Goal: Task Accomplishment & Management: Complete application form

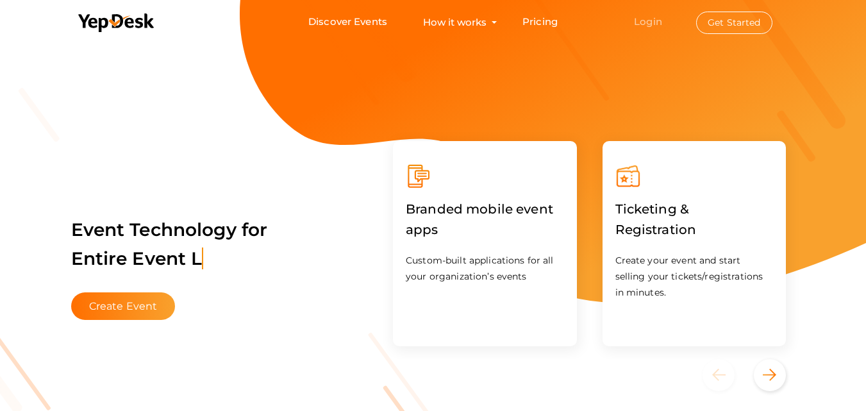
click at [658, 19] on link "Login" at bounding box center [648, 21] width 28 height 12
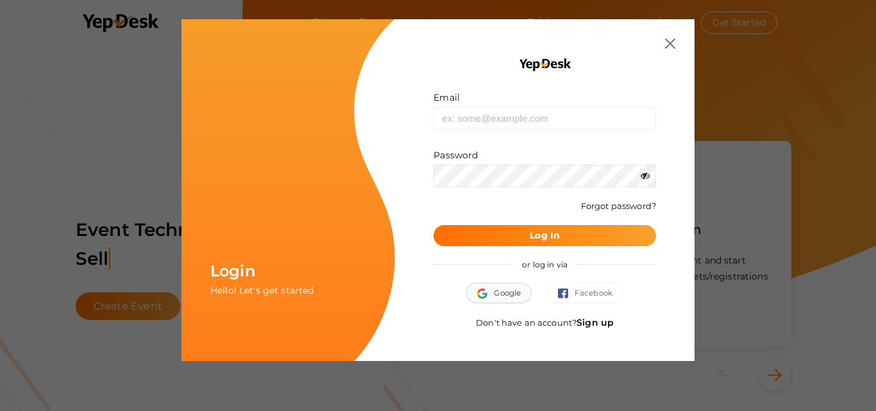
click at [502, 296] on span "Google" at bounding box center [499, 293] width 44 height 13
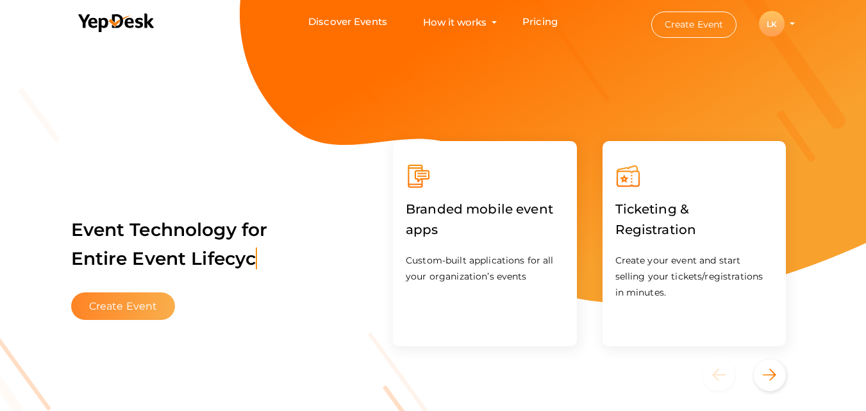
click at [128, 298] on button "Create Event" at bounding box center [123, 306] width 104 height 28
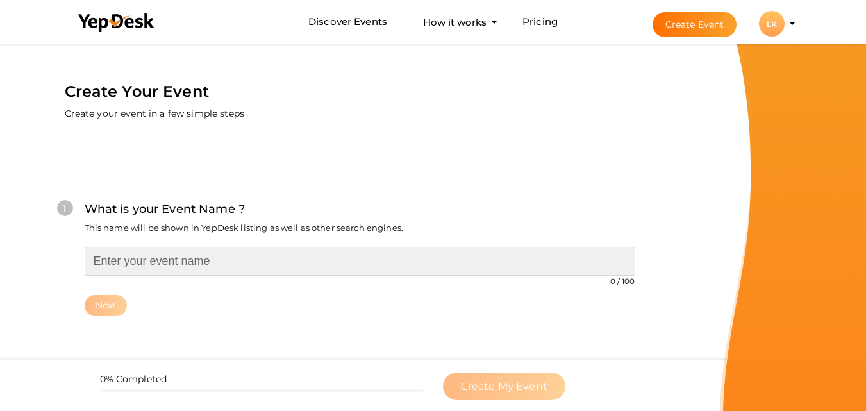
click at [276, 258] on input "text" at bounding box center [360, 261] width 551 height 29
paste input "Biotechnology Scientist Awards"
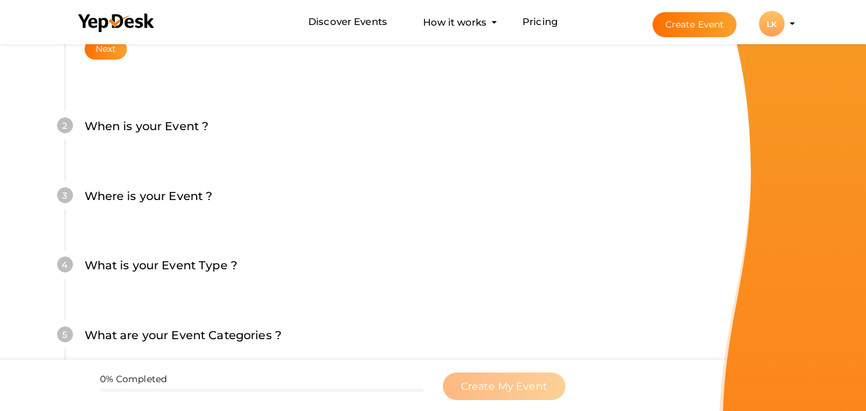
scroll to position [128, 0]
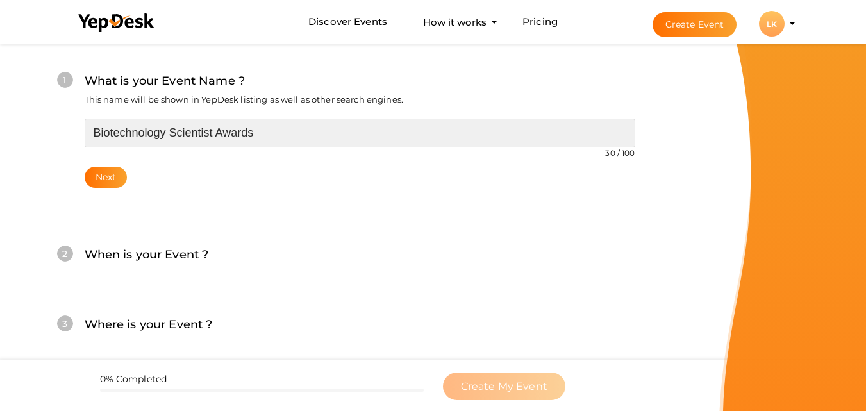
type input "Biotechnology Scientist Awards"
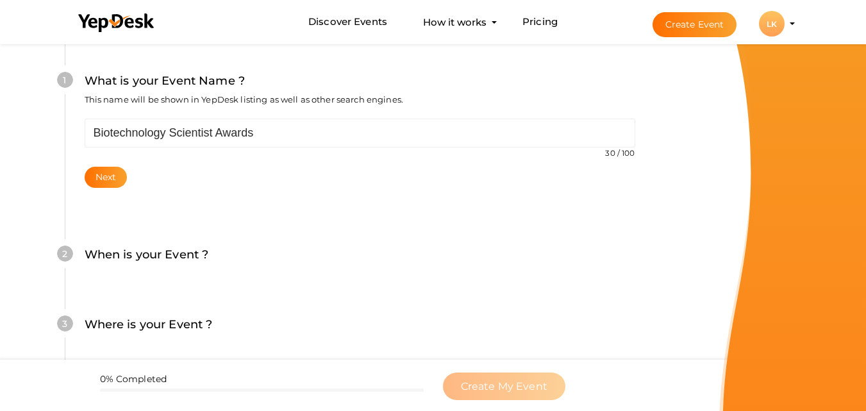
click at [97, 188] on div "1 What is your Event Name ? This name will be shown in YepDesk listing as well …" at bounding box center [360, 129] width 590 height 192
click at [105, 163] on div "Biotechnology Scientist Awards 30 / 100 Invalid event name event name length ex…" at bounding box center [360, 153] width 551 height 69
click at [104, 172] on button "Next" at bounding box center [106, 177] width 43 height 21
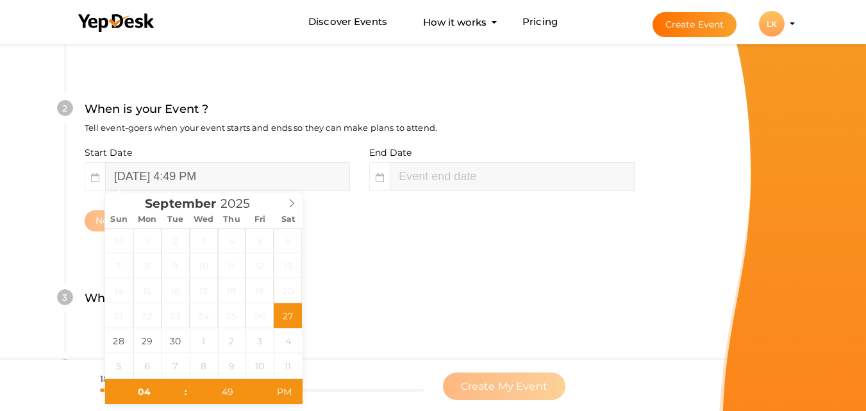
scroll to position [295, 0]
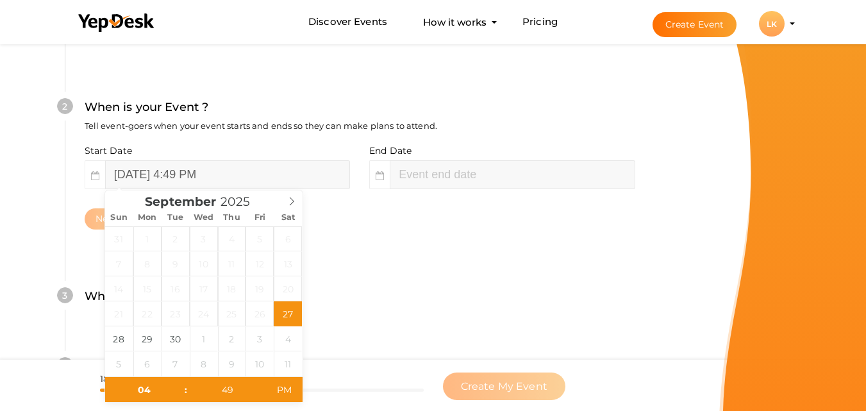
click at [280, 208] on div "September 2025" at bounding box center [203, 199] width 197 height 18
click at [294, 200] on icon at bounding box center [291, 201] width 9 height 9
type input "[DATE] 4:49 PM"
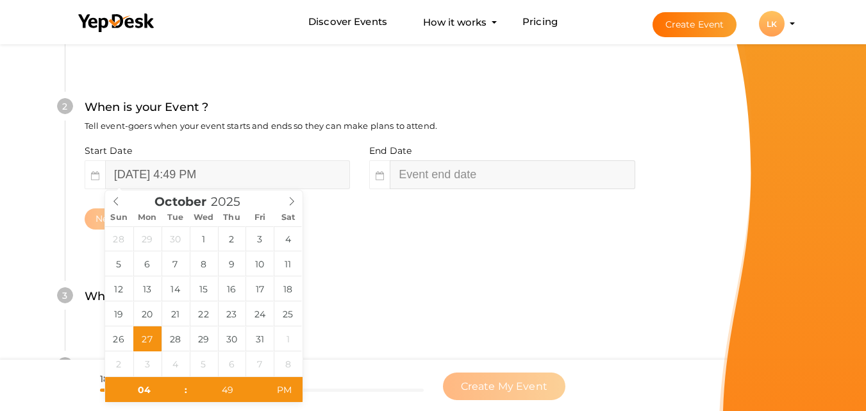
type input "06"
type input "49"
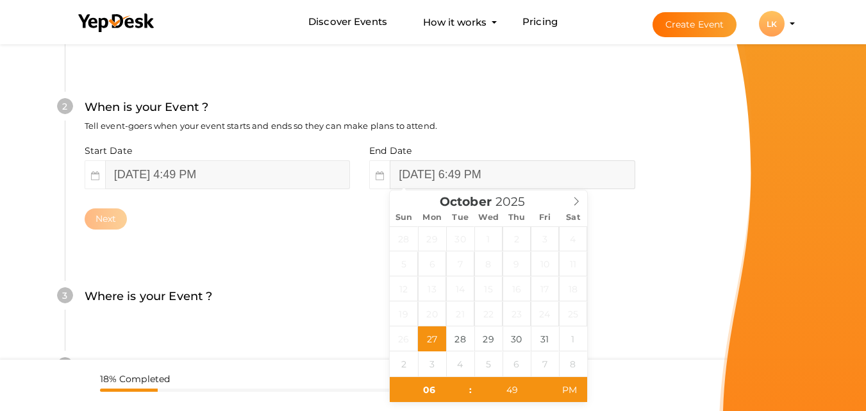
click at [456, 174] on input "October 27, 2025 6:49 PM" at bounding box center [512, 174] width 245 height 29
type input "[DATE] 6:49 PM"
click at [361, 295] on div "Where is your Event ? Tell event-goers where your event location is." at bounding box center [360, 302] width 551 height 31
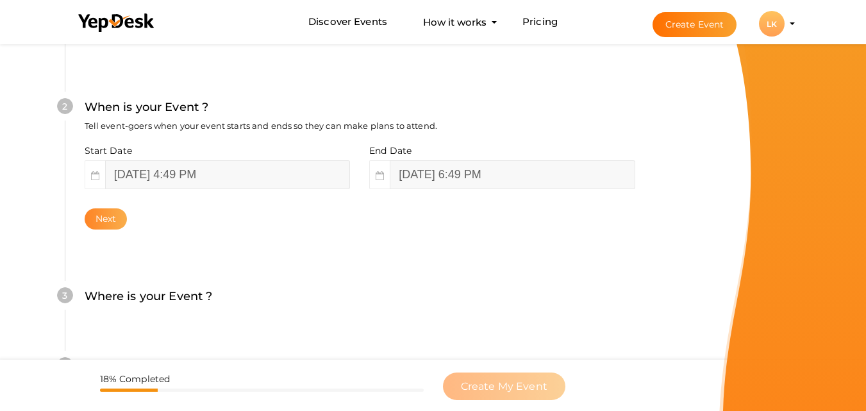
click at [106, 217] on button "Next" at bounding box center [106, 218] width 43 height 21
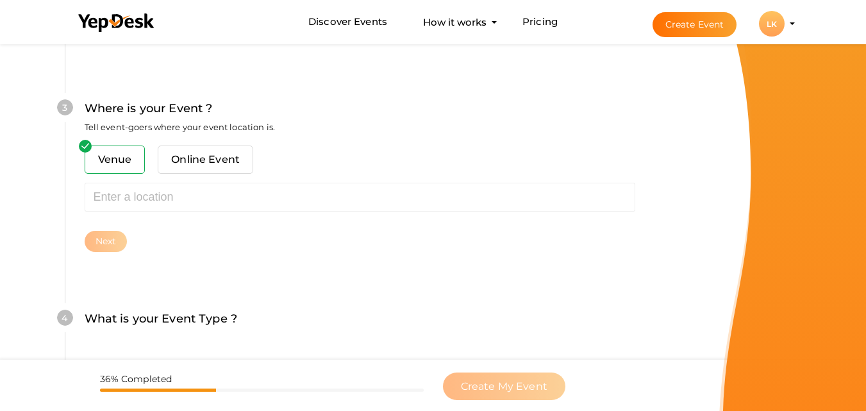
scroll to position [503, 0]
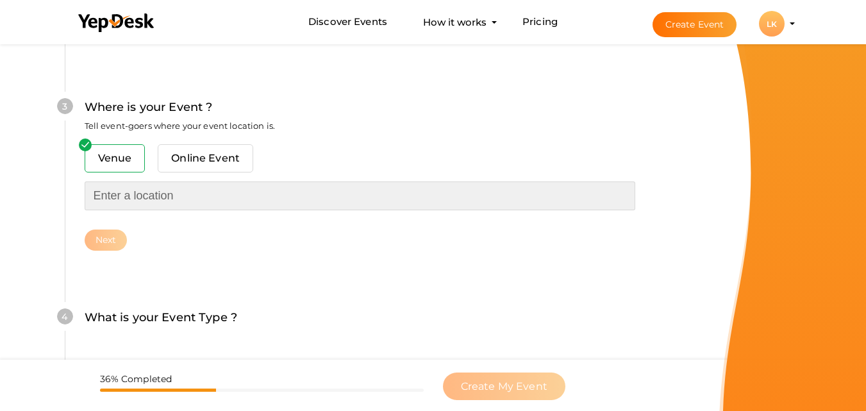
click at [151, 193] on input "text" at bounding box center [360, 195] width 551 height 29
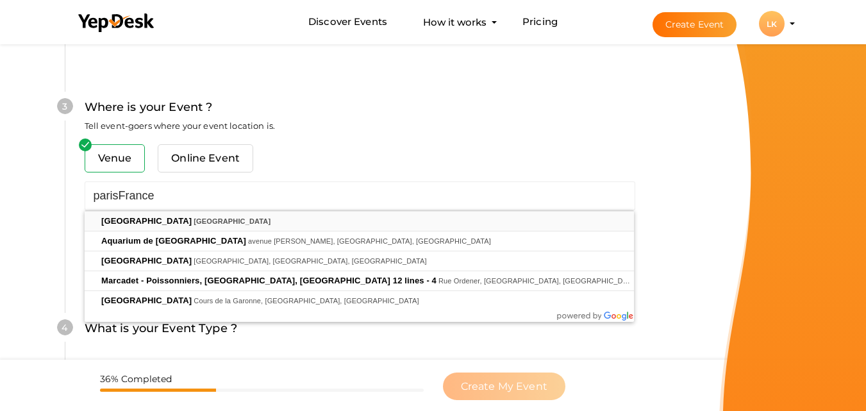
type input "[GEOGRAPHIC_DATA], [GEOGRAPHIC_DATA]"
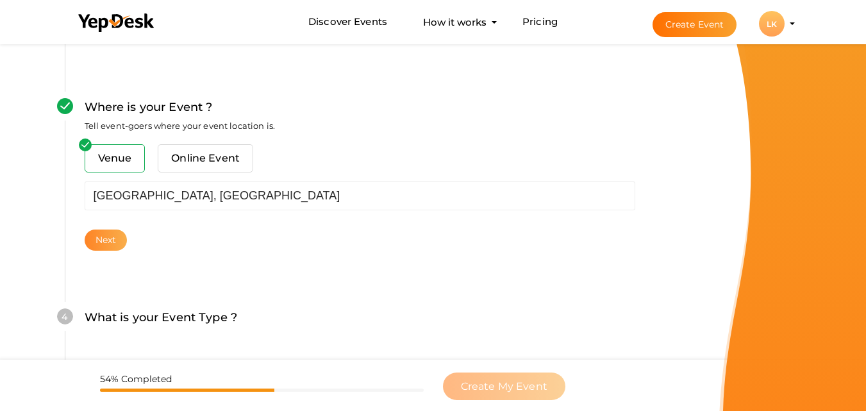
click at [108, 230] on button "Next" at bounding box center [106, 240] width 43 height 21
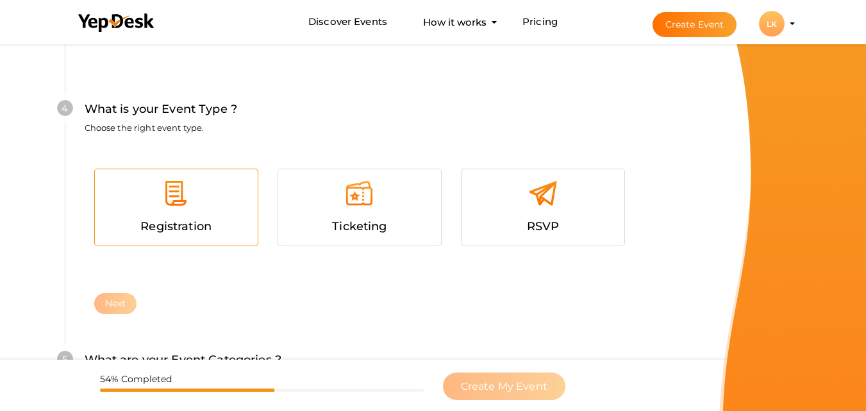
scroll to position [733, 0]
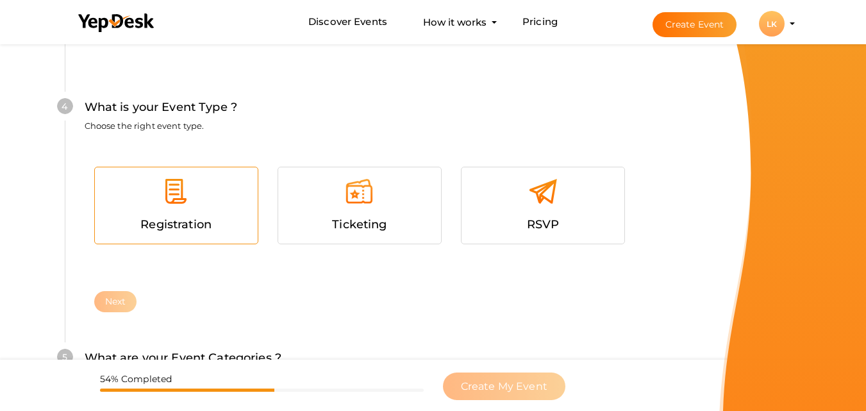
click at [209, 230] on span "Registration" at bounding box center [175, 224] width 71 height 14
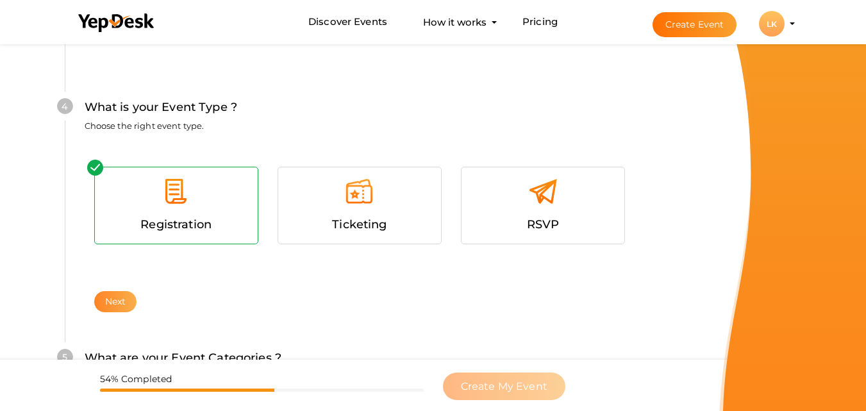
click at [124, 299] on button "Next" at bounding box center [115, 301] width 43 height 21
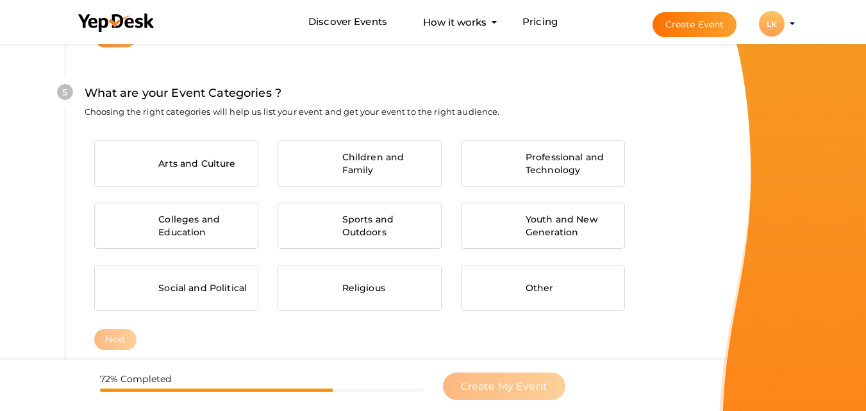
scroll to position [1003, 0]
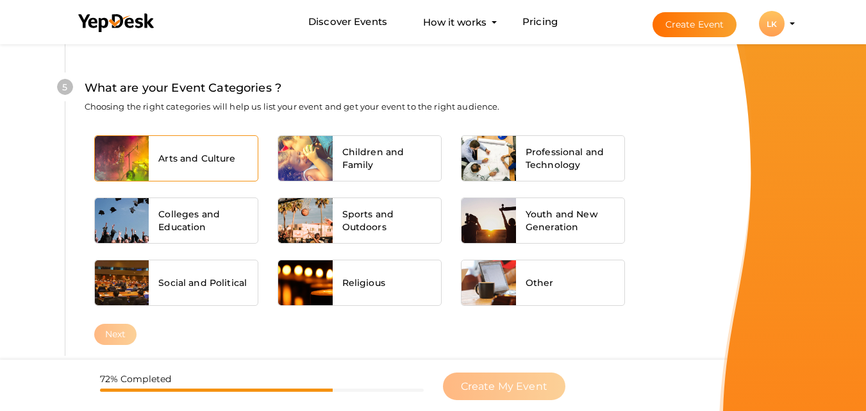
click at [165, 156] on span "Arts and Culture" at bounding box center [196, 158] width 77 height 13
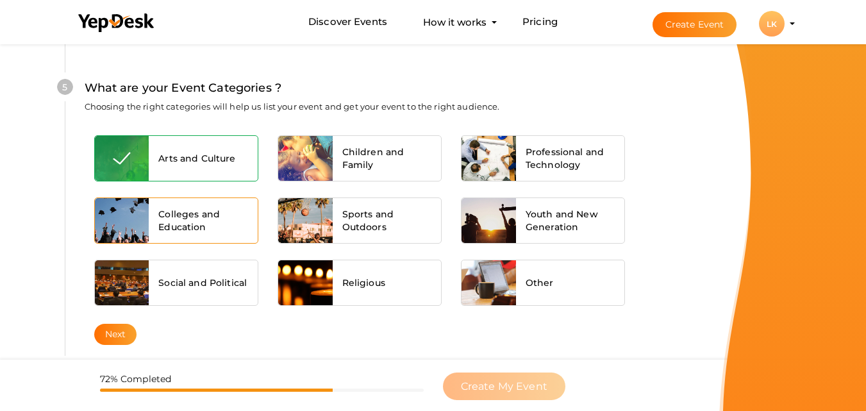
click at [165, 206] on div "Colleges and Education" at bounding box center [203, 220] width 109 height 45
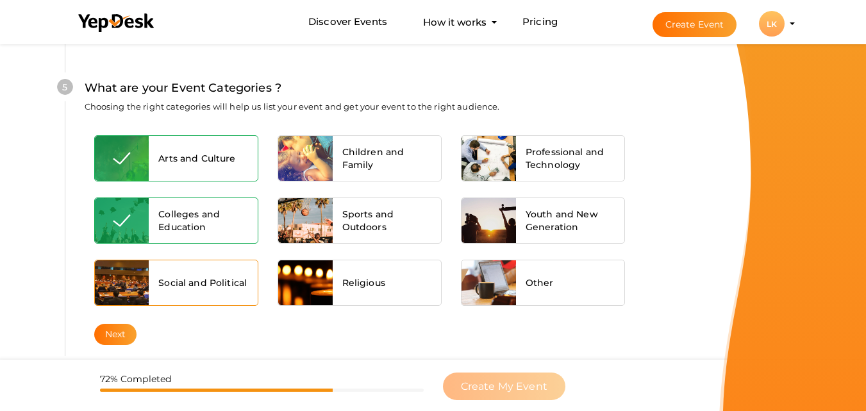
click at [176, 269] on div "Social and Political" at bounding box center [203, 282] width 109 height 45
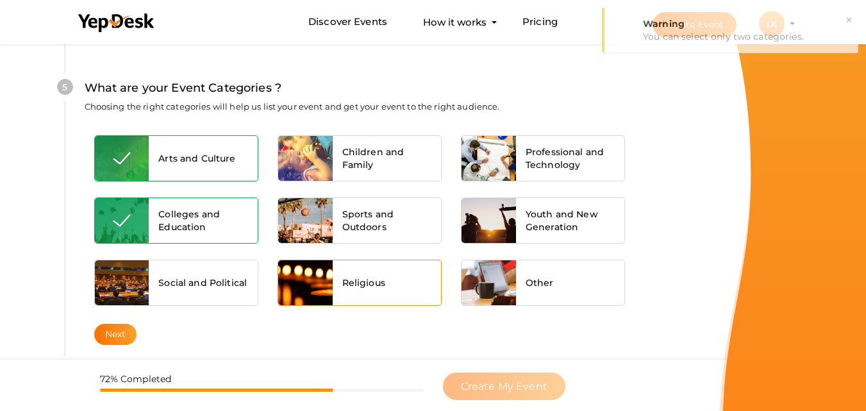
click at [292, 282] on div at bounding box center [305, 282] width 54 height 45
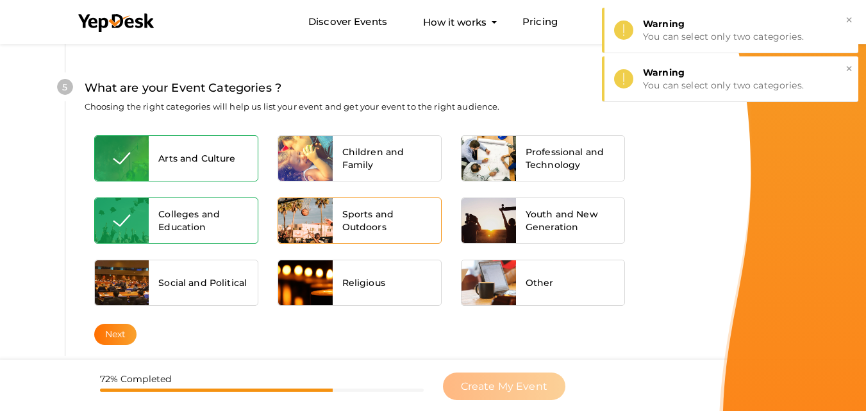
click at [363, 229] on span "Sports and Outdoors" at bounding box center [387, 221] width 90 height 26
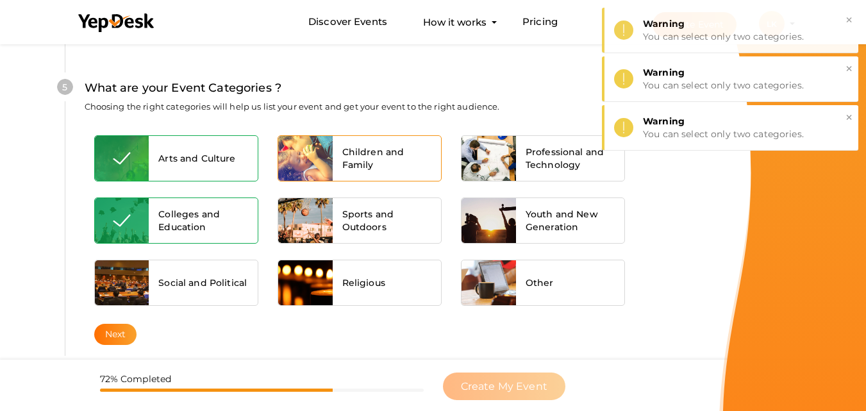
click at [370, 156] on span "Children and Family" at bounding box center [387, 159] width 90 height 26
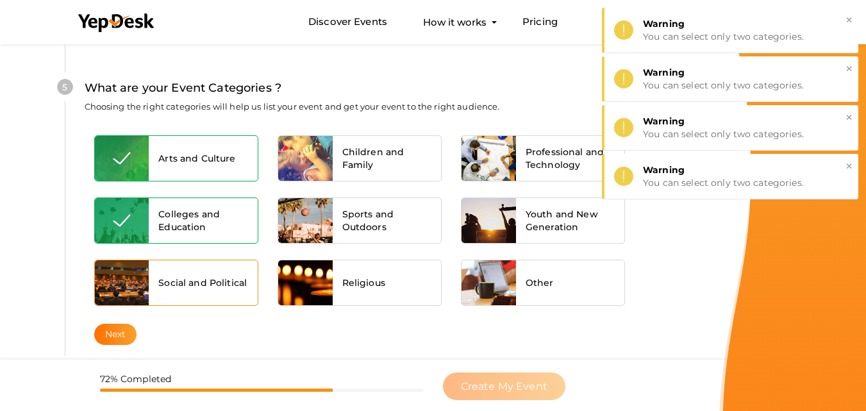
click at [190, 285] on span "Social and Political" at bounding box center [202, 282] width 88 height 13
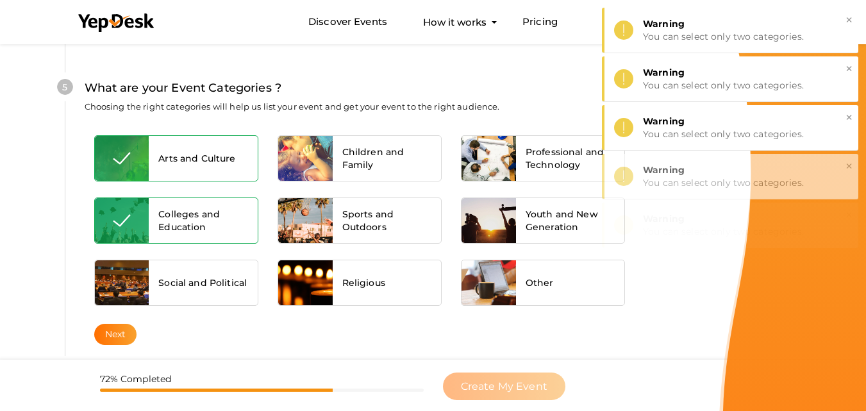
click at [194, 215] on span "Colleges and Education" at bounding box center [203, 221] width 90 height 26
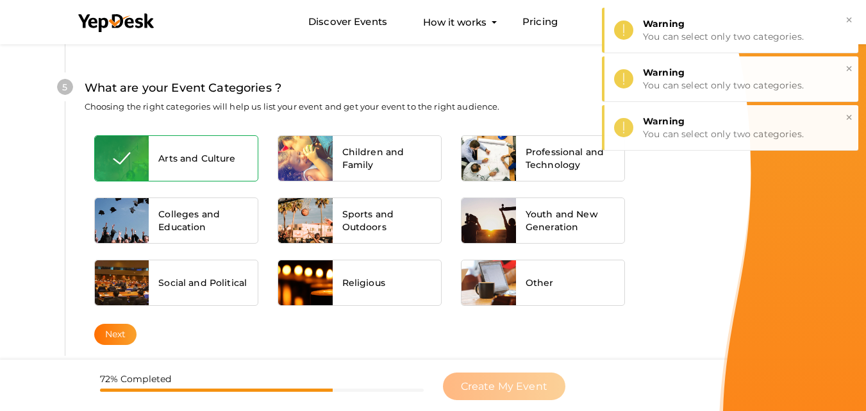
click at [191, 159] on span "Arts and Culture" at bounding box center [196, 158] width 77 height 13
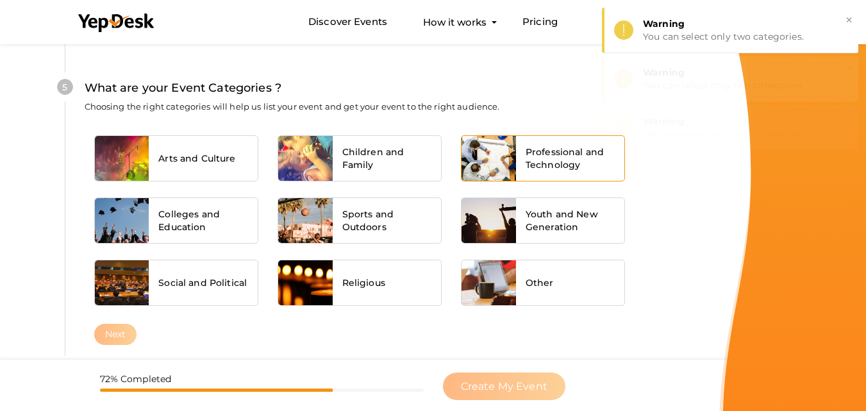
click at [535, 157] on span "Professional and Technology" at bounding box center [571, 159] width 90 height 26
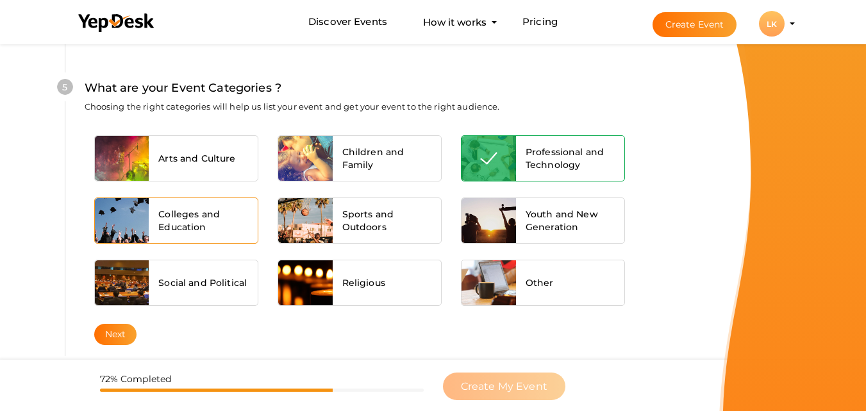
click at [208, 224] on span "Colleges and Education" at bounding box center [203, 221] width 90 height 26
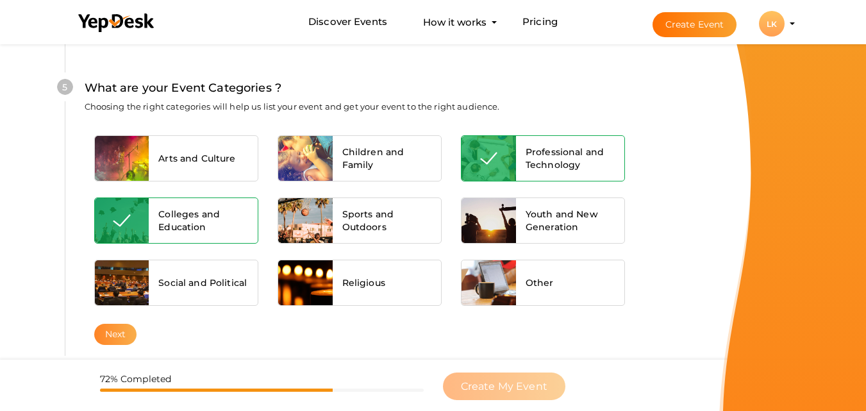
click at [101, 335] on button "Next" at bounding box center [115, 334] width 43 height 21
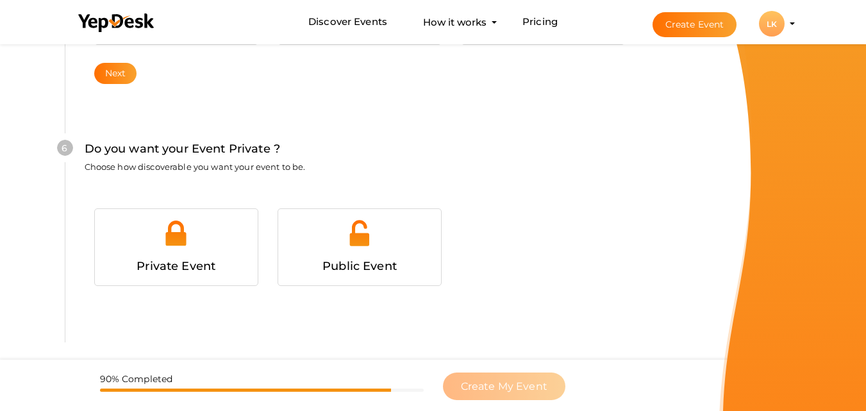
scroll to position [1286, 0]
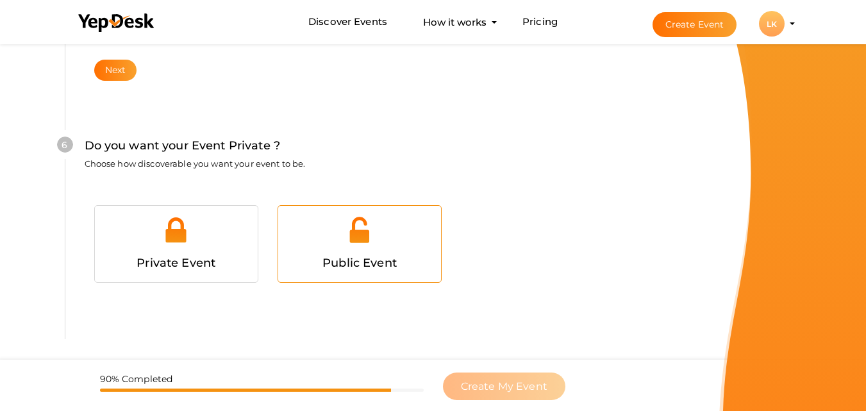
click at [363, 240] on img at bounding box center [359, 229] width 29 height 29
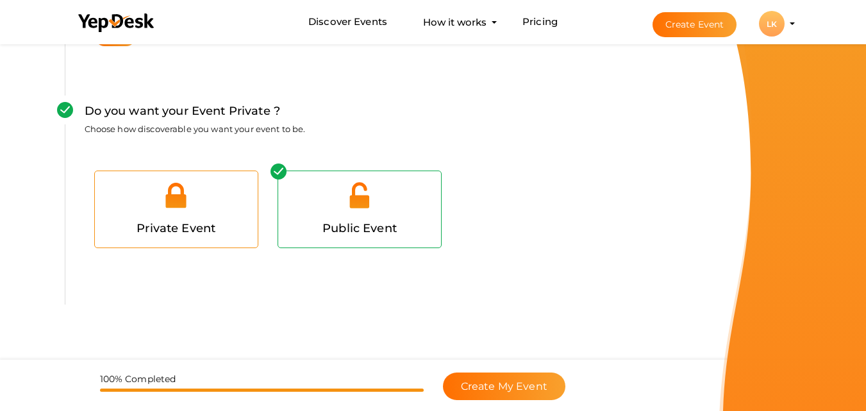
scroll to position [1335, 0]
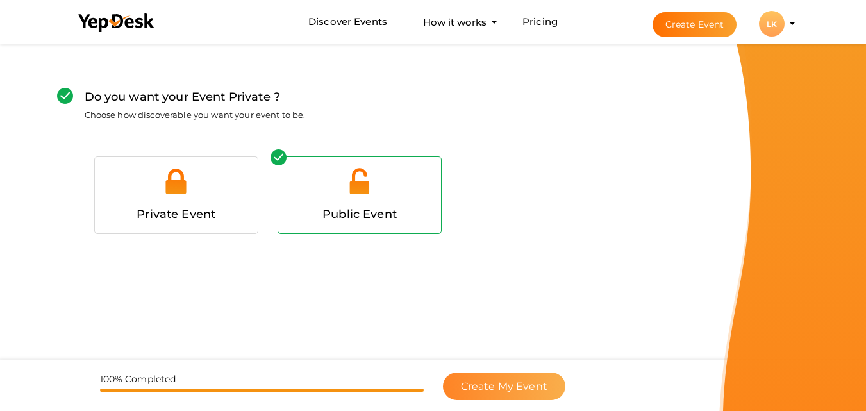
click at [493, 390] on span "Create My Event" at bounding box center [504, 386] width 87 height 12
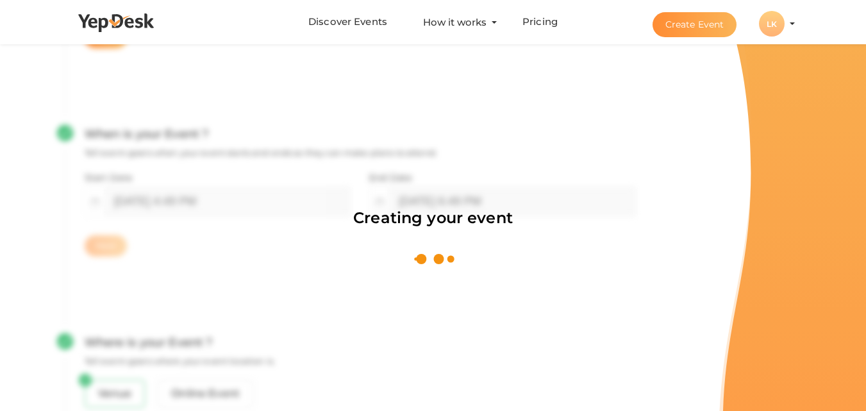
scroll to position [192, 0]
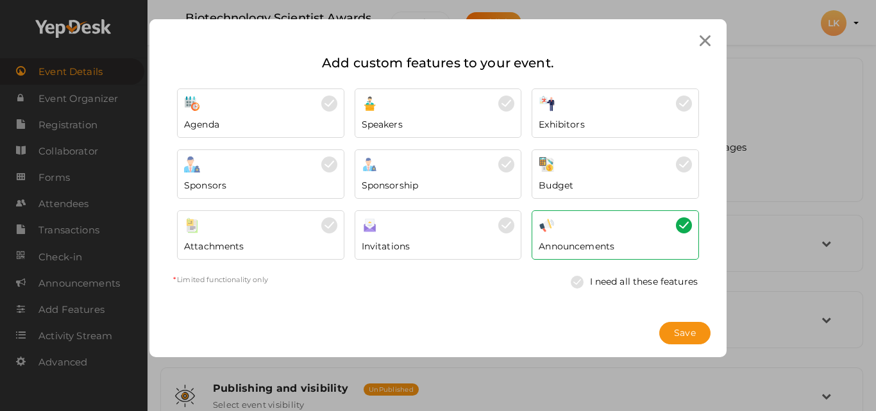
click at [269, 126] on div "Agenda" at bounding box center [260, 121] width 153 height 19
click at [259, 181] on div "Sponsors" at bounding box center [260, 181] width 153 height 19
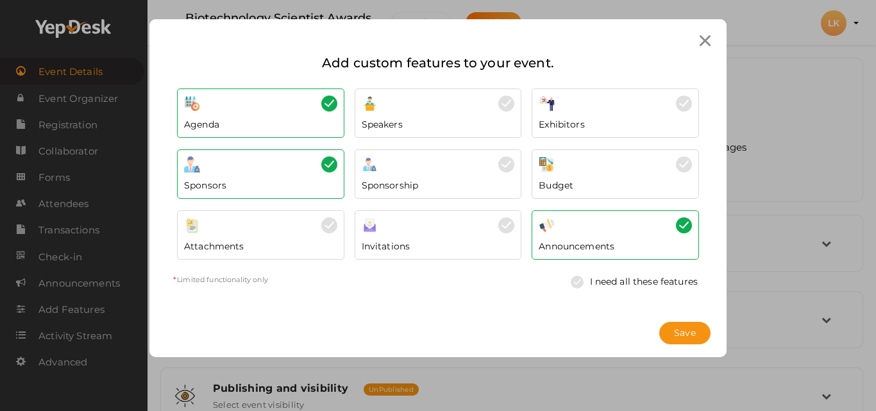
click at [263, 233] on div "Attachments" at bounding box center [260, 242] width 153 height 19
click at [364, 237] on div "Invitations" at bounding box center [438, 242] width 153 height 19
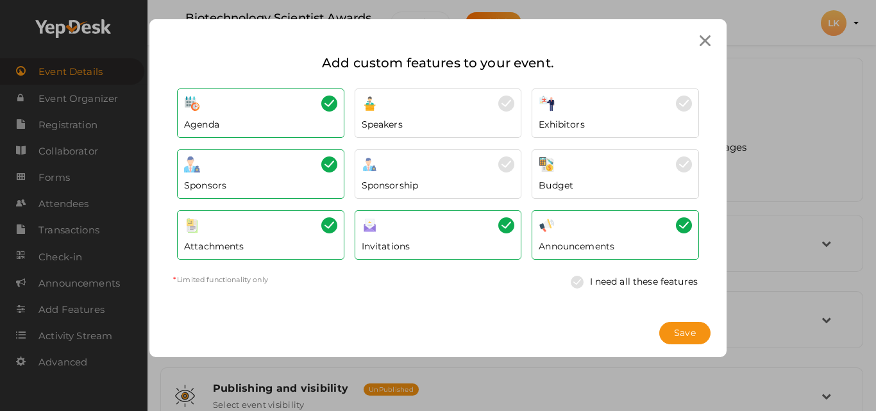
click at [389, 192] on div "Sponsorship" at bounding box center [438, 173] width 167 height 49
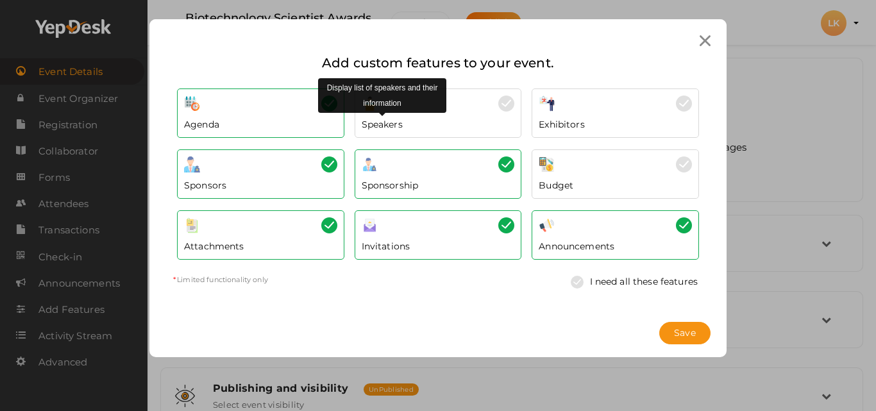
click at [393, 122] on span "Speakers" at bounding box center [382, 124] width 41 height 13
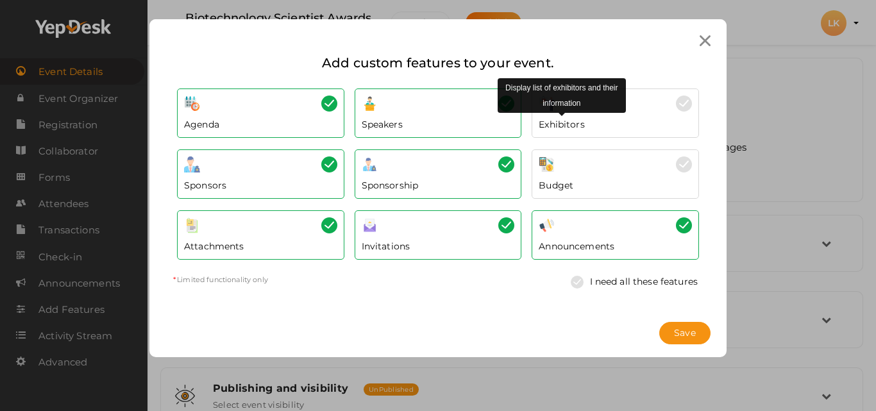
click at [553, 116] on div "Exhibitors Display list of exhibitors and their information" at bounding box center [615, 121] width 153 height 19
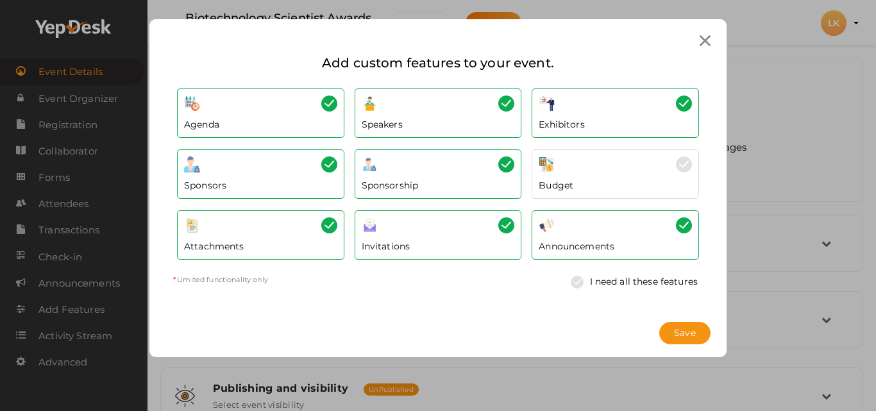
click at [574, 163] on div at bounding box center [615, 164] width 153 height 16
click at [588, 232] on div at bounding box center [615, 225] width 153 height 16
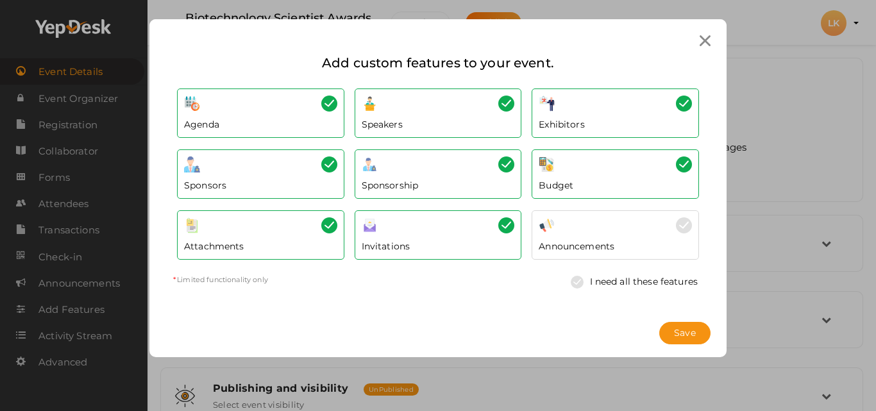
click at [603, 242] on span "Announcements" at bounding box center [577, 246] width 76 height 13
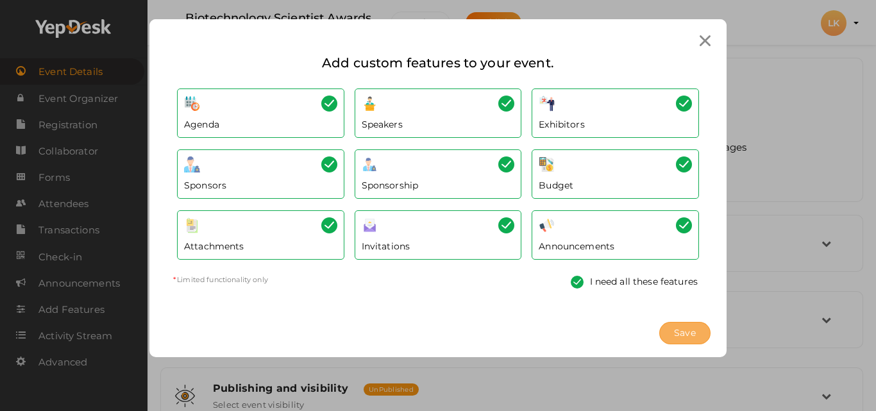
click at [677, 326] on span "Save" at bounding box center [685, 332] width 22 height 13
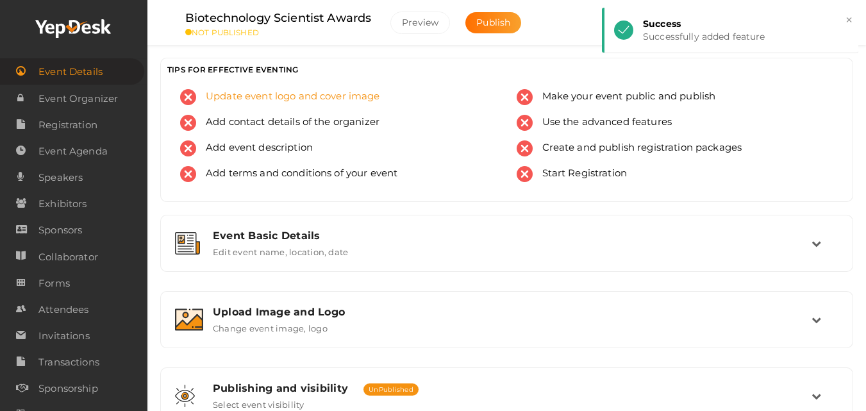
click at [298, 105] on div "Update event logo and cover image" at bounding box center [338, 102] width 317 height 26
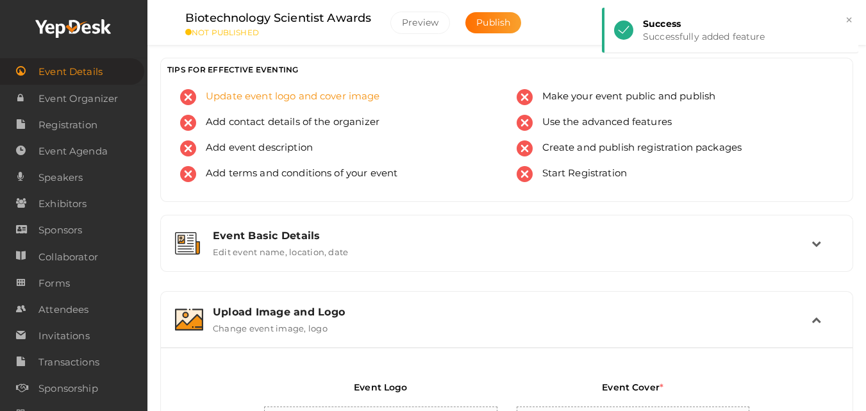
scroll to position [274, 0]
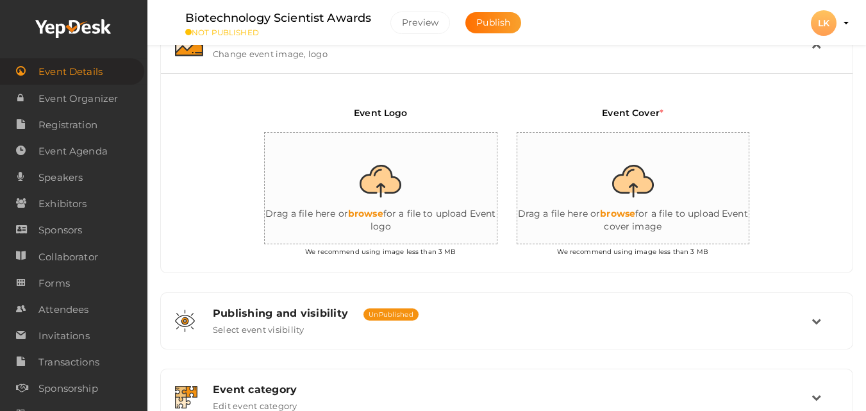
click at [383, 213] on input "file" at bounding box center [393, 189] width 256 height 112
type input "C:\fakepath\Bio Awards logo.png"
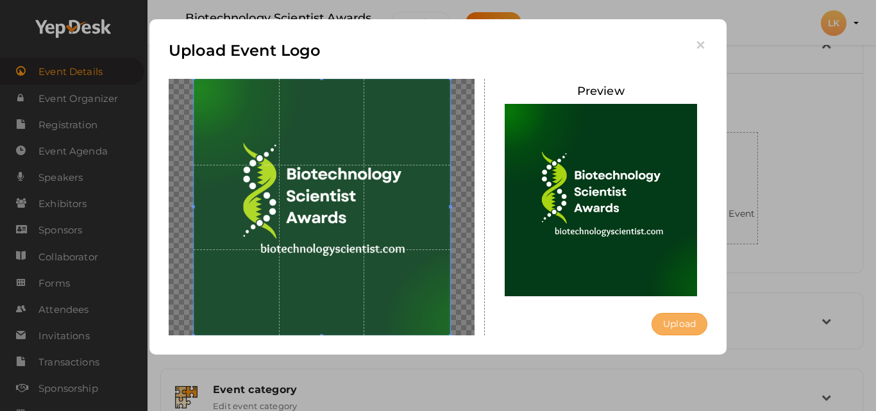
click at [676, 324] on button "Upload" at bounding box center [679, 324] width 56 height 22
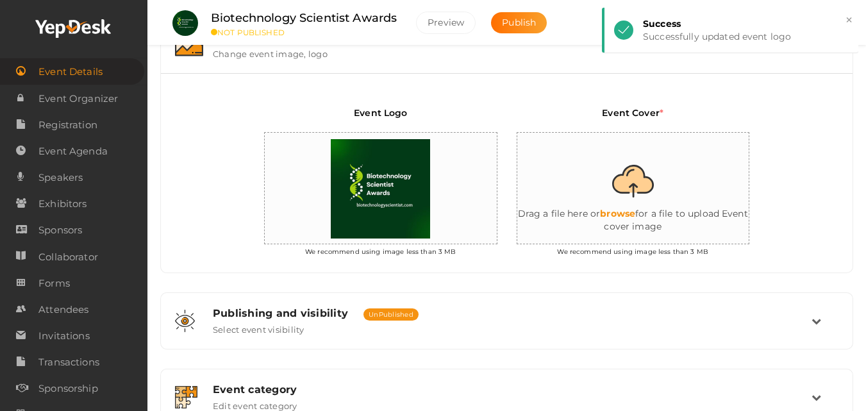
click at [628, 185] on input "file" at bounding box center [645, 189] width 256 height 112
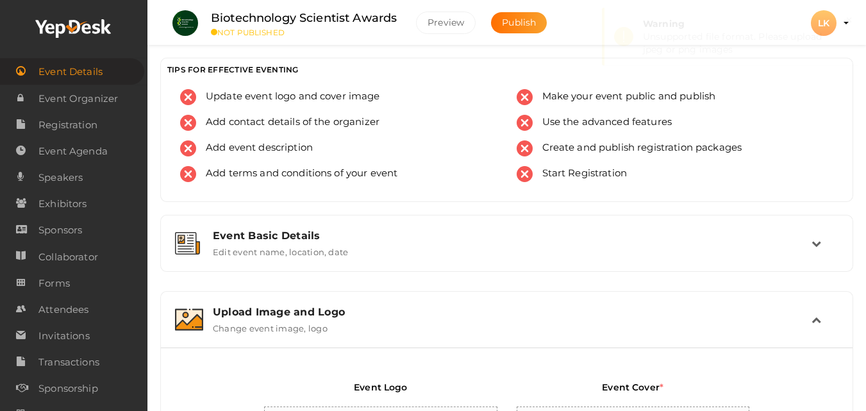
scroll to position [256, 0]
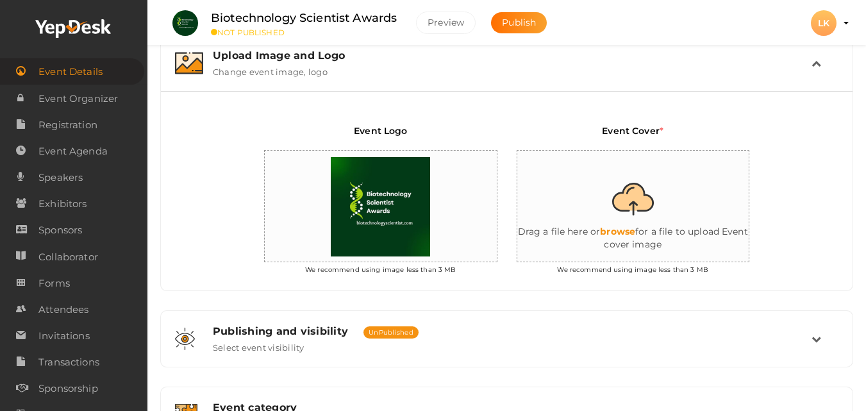
click at [626, 226] on input "file" at bounding box center [645, 207] width 256 height 112
click at [619, 236] on input "file" at bounding box center [645, 207] width 256 height 112
type input "C:\fakepath\Biotechnology-Banner-scaled_11zon.png"
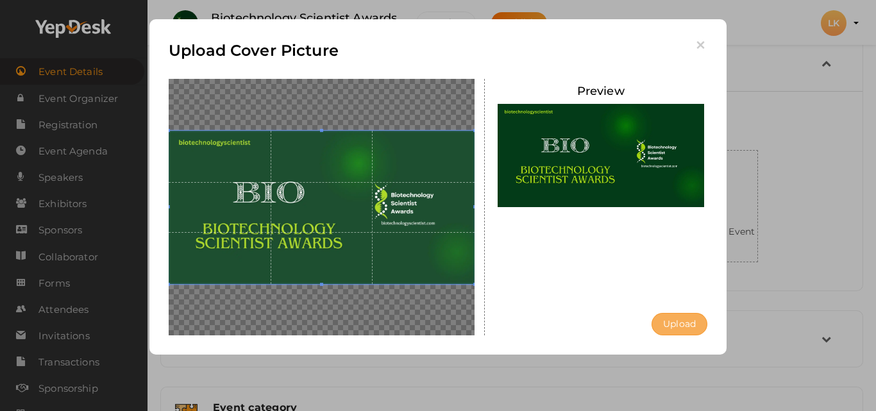
click at [697, 319] on button "Upload" at bounding box center [679, 324] width 56 height 22
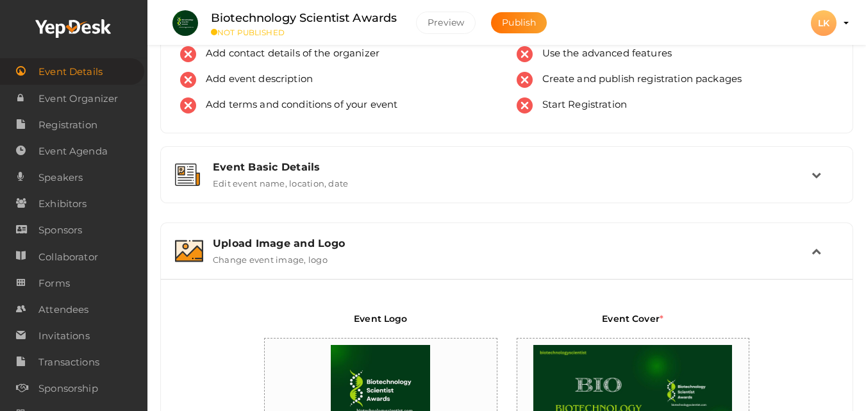
scroll to position [0, 0]
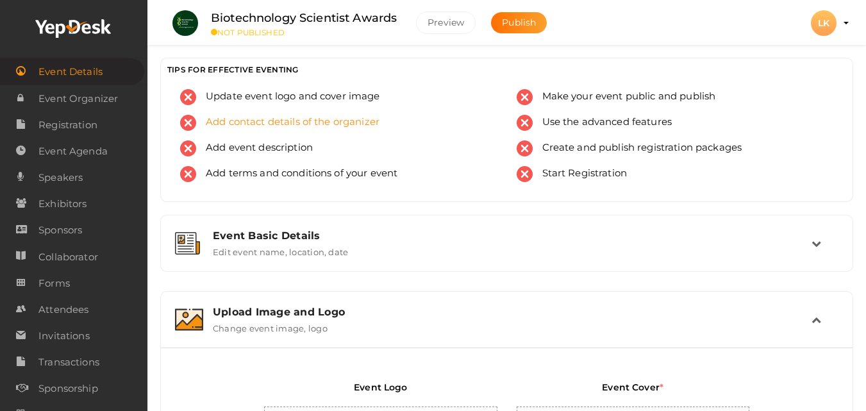
click at [276, 121] on span "Add contact details of the organizer" at bounding box center [287, 123] width 183 height 16
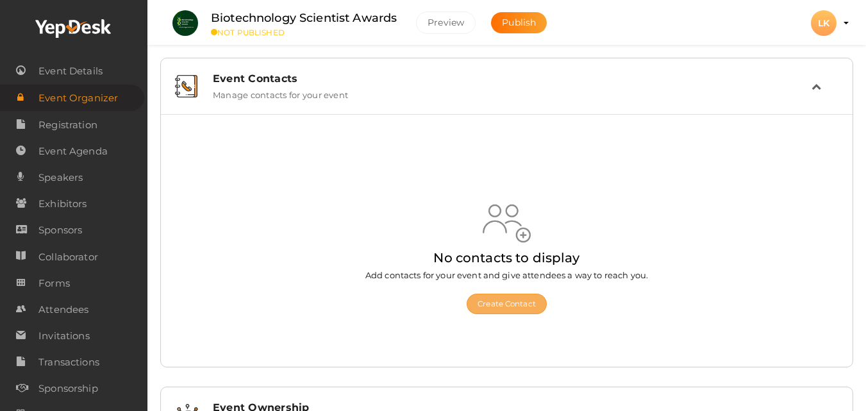
click at [508, 301] on button "Create Contact" at bounding box center [507, 304] width 80 height 21
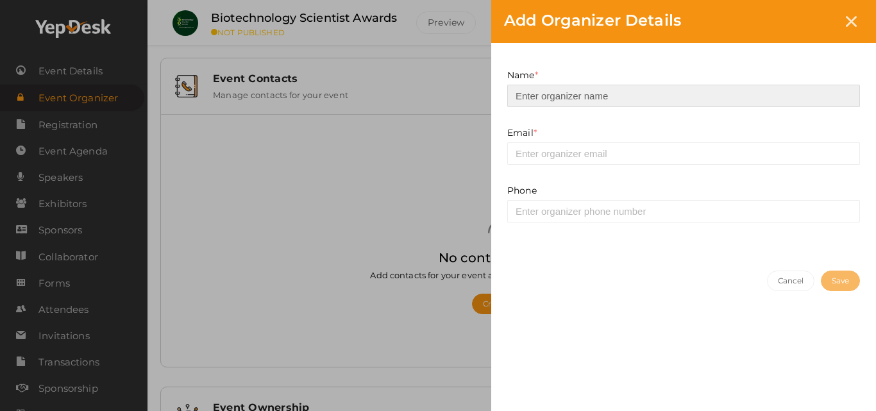
click at [566, 97] on input at bounding box center [683, 96] width 353 height 22
type input "Bio Awards"
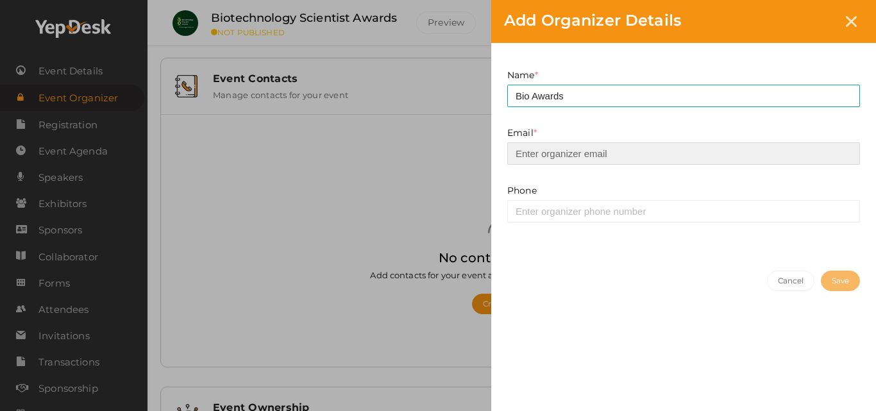
click at [593, 153] on input "email" at bounding box center [683, 153] width 353 height 22
type input "support@biotechnologyscientist.com"
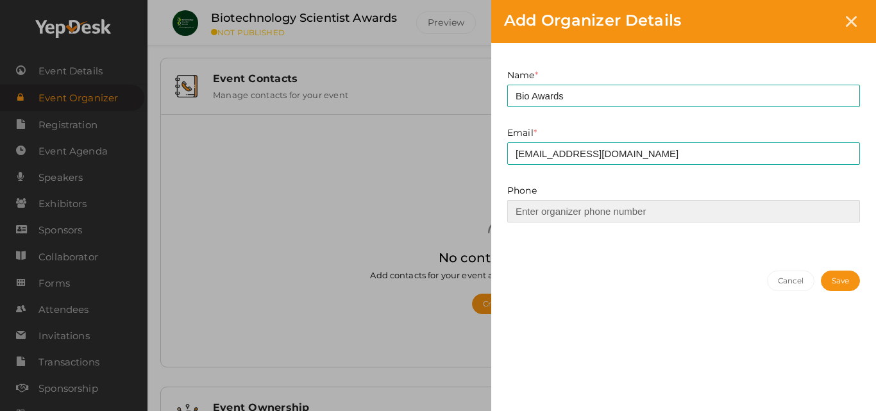
click at [582, 213] on input at bounding box center [683, 211] width 353 height 22
type input "8110004106"
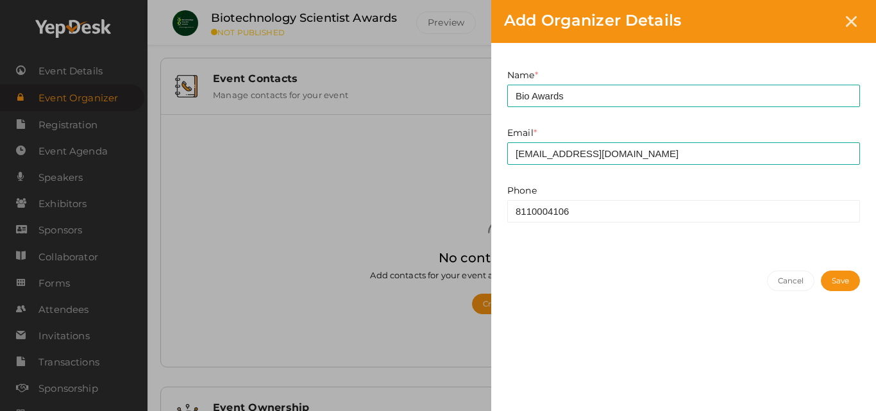
click at [835, 280] on button "Save" at bounding box center [840, 281] width 39 height 21
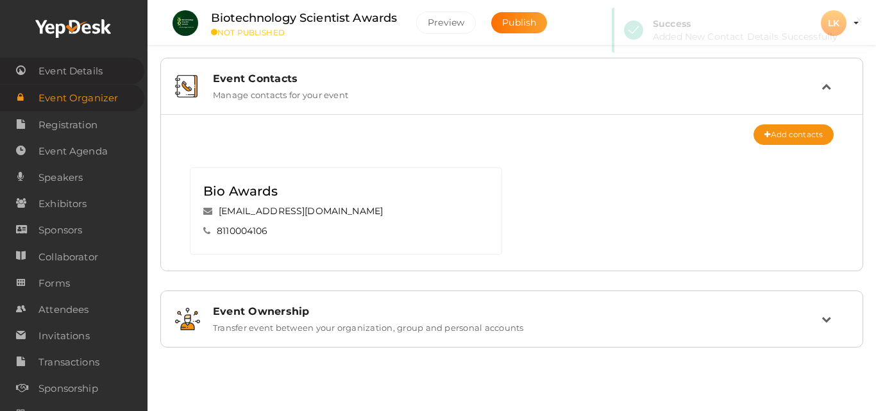
click at [82, 70] on span "Event Details" at bounding box center [70, 71] width 64 height 26
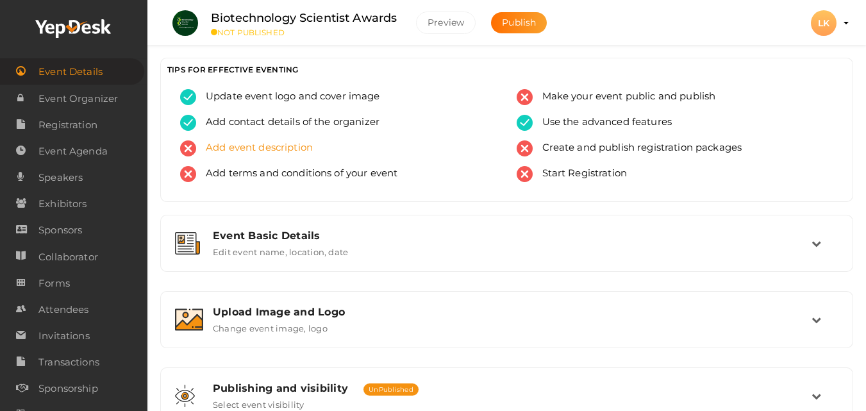
click at [246, 147] on span "Add event description" at bounding box center [254, 148] width 117 height 16
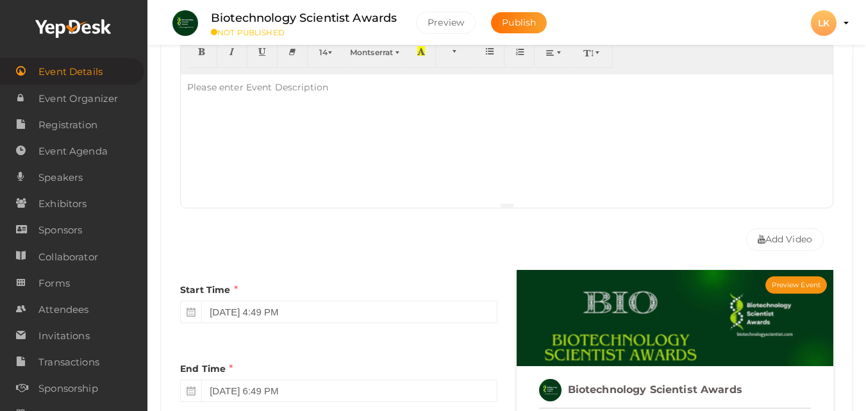
click at [308, 108] on div at bounding box center [507, 138] width 652 height 128
paste div
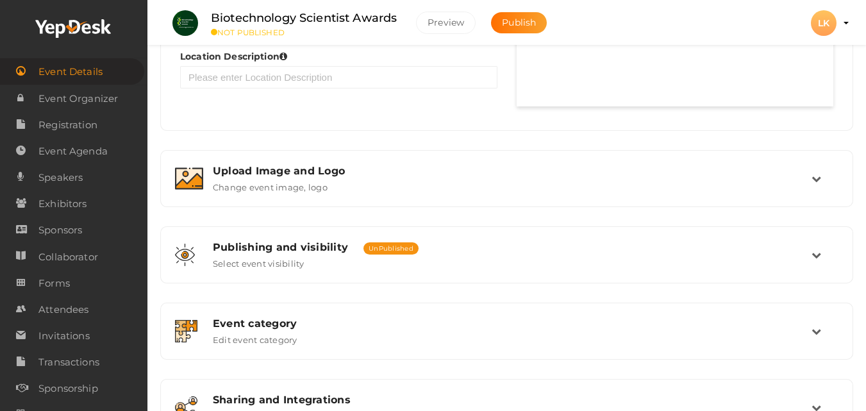
scroll to position [860, 0]
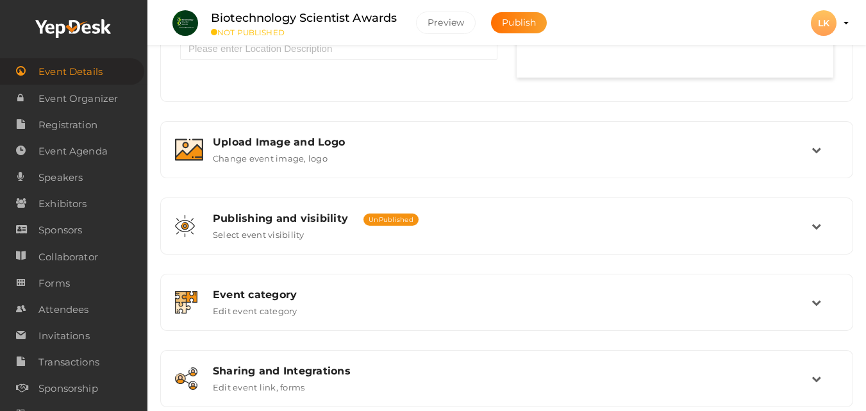
click at [68, 74] on span "Event Details" at bounding box center [70, 72] width 64 height 26
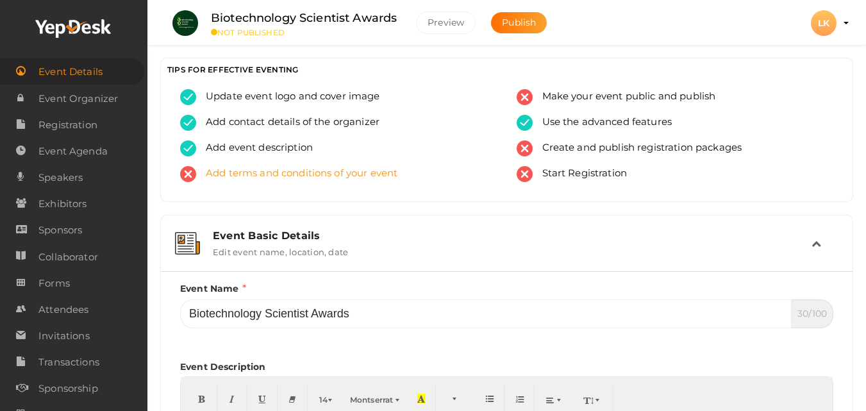
click at [308, 171] on span "Add terms and conditions of your event" at bounding box center [296, 174] width 201 height 16
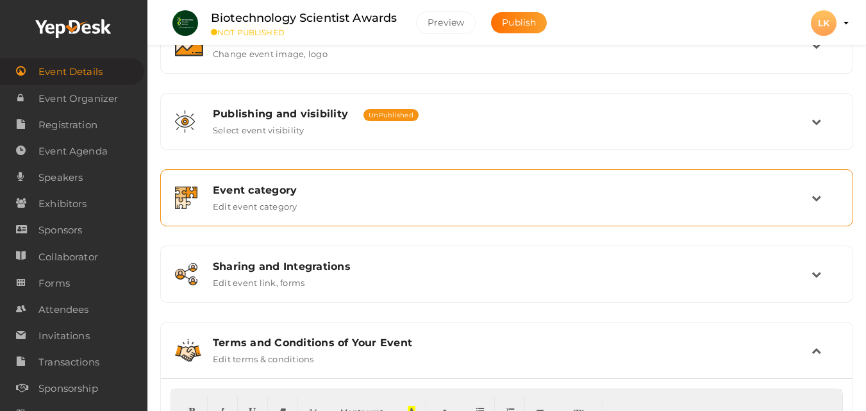
click at [305, 194] on div "Event category" at bounding box center [512, 190] width 599 height 12
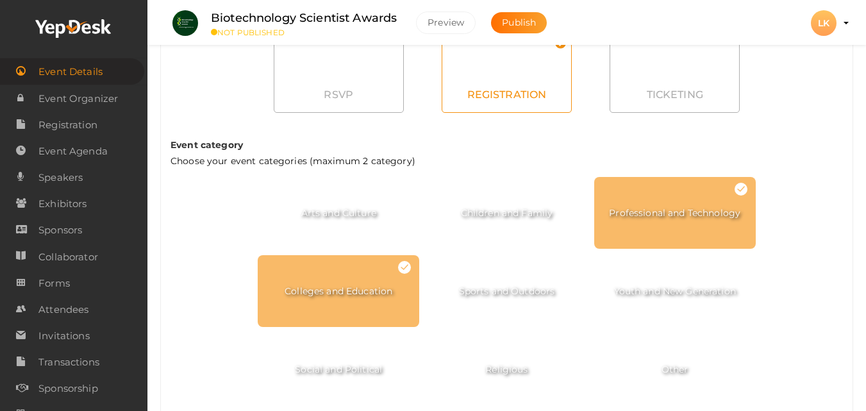
scroll to position [739, 0]
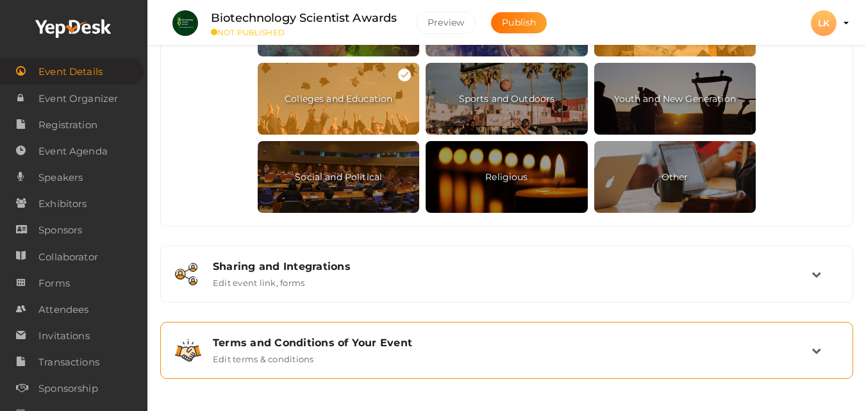
click at [317, 351] on div "Terms and Conditions of Your Event Edit terms & conditions" at bounding box center [507, 351] width 608 height 28
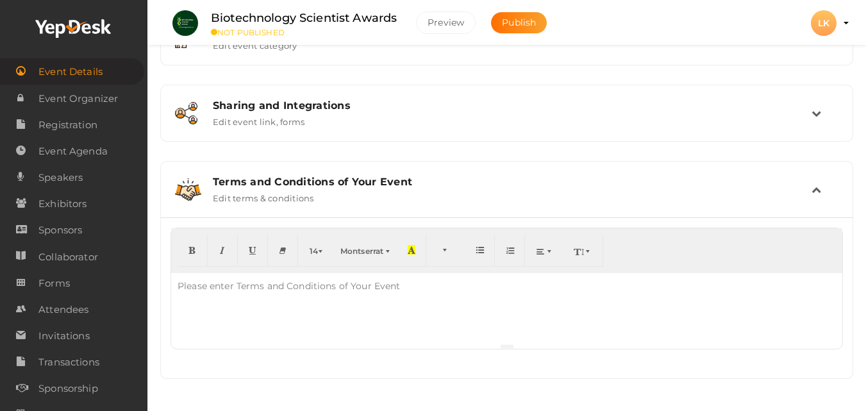
scroll to position [435, 0]
click at [313, 294] on div "Please enter Terms and Conditions of Your Event" at bounding box center [289, 286] width 236 height 26
paste div
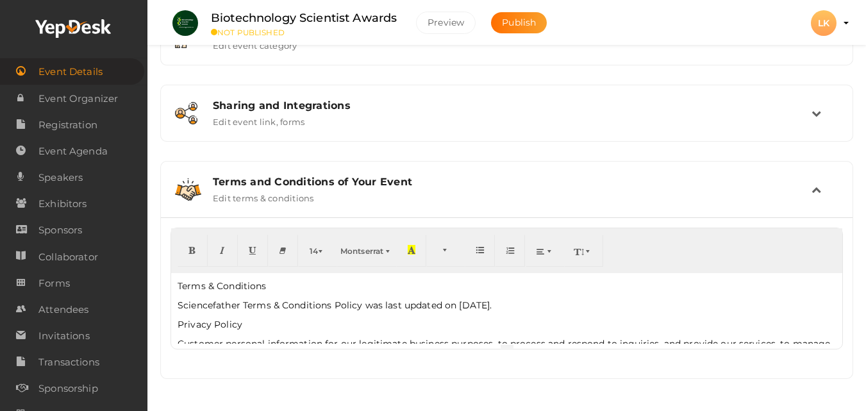
scroll to position [0, 0]
click at [91, 75] on span "Event Details" at bounding box center [70, 72] width 64 height 26
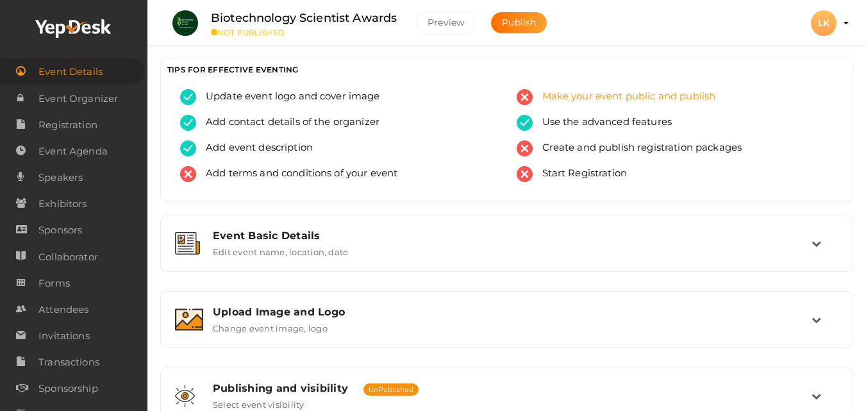
click at [595, 103] on span "Make your event public and publish" at bounding box center [624, 97] width 183 height 16
click at [317, 173] on span "Add terms and conditions of your event" at bounding box center [296, 174] width 201 height 16
click at [576, 102] on span "Make your event public and publish" at bounding box center [624, 97] width 183 height 16
click at [601, 149] on span "Create and publish registration packages" at bounding box center [638, 148] width 210 height 16
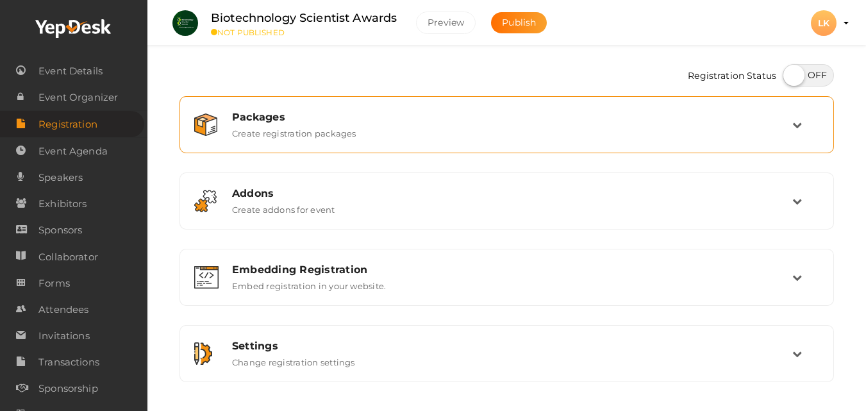
click at [360, 133] on div "Packages Create registration packages" at bounding box center [507, 125] width 570 height 28
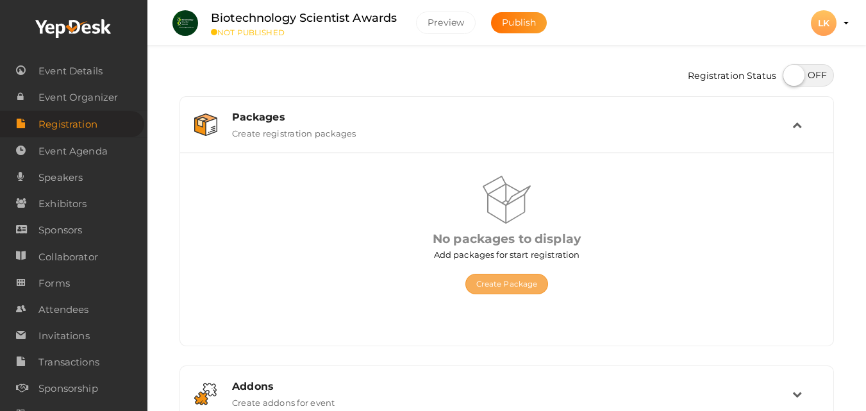
click at [478, 283] on button "Create Package" at bounding box center [506, 284] width 83 height 21
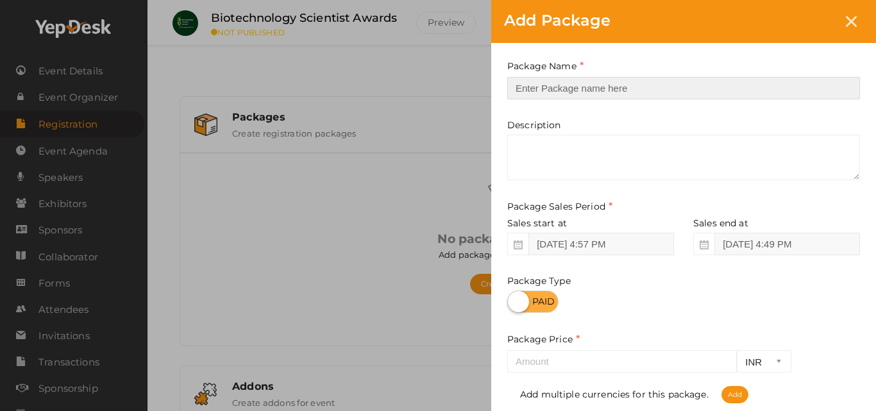
click at [606, 78] on input "text" at bounding box center [683, 88] width 353 height 22
type input "Bio Awards"
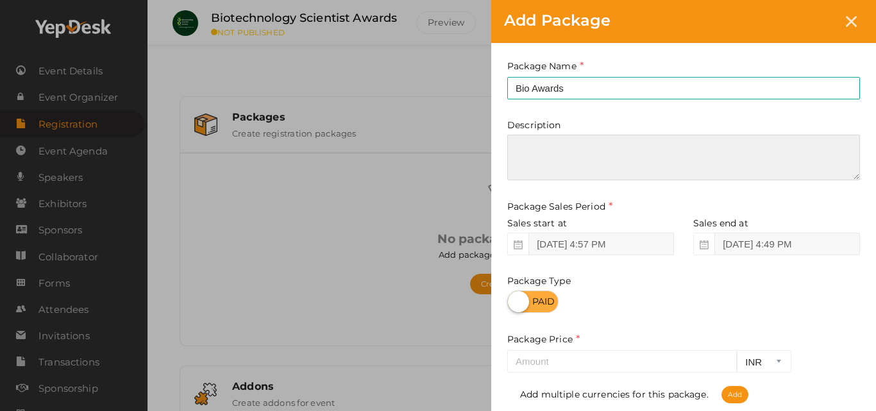
click at [546, 153] on textarea at bounding box center [683, 158] width 353 height 46
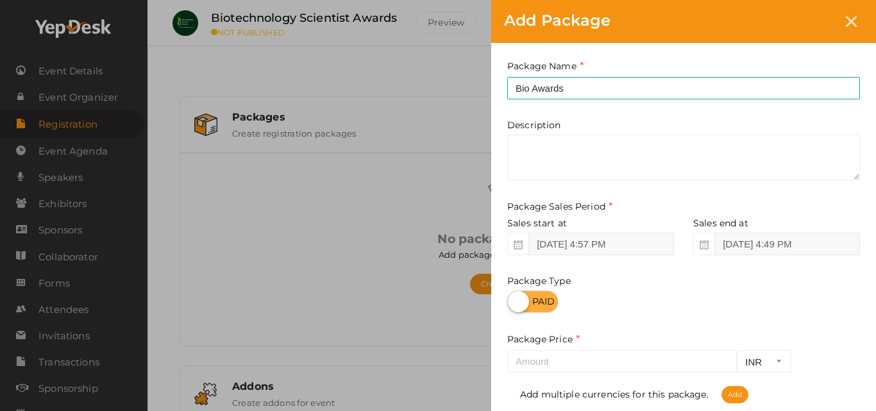
click at [543, 301] on label at bounding box center [532, 301] width 51 height 22
click at [515, 301] on input "checkbox" at bounding box center [511, 297] width 8 height 8
checkbox input "true"
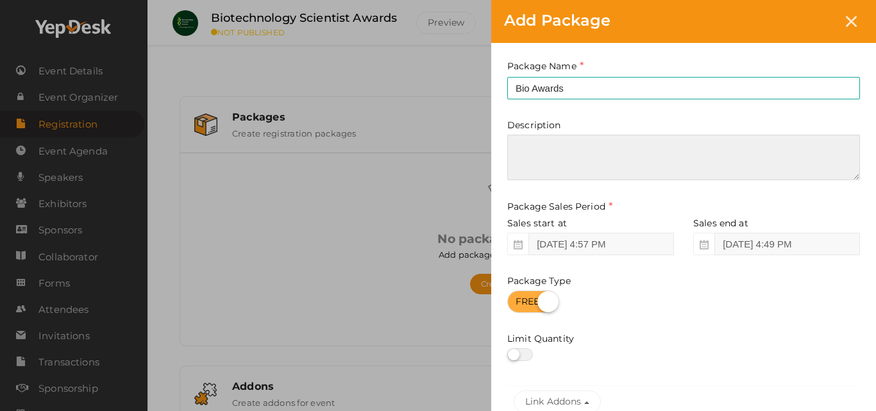
click at [541, 145] on textarea at bounding box center [683, 158] width 353 height 46
paste textarea "Join us for the Biotechnology Scientist Awards, a premier event in the realm of…"
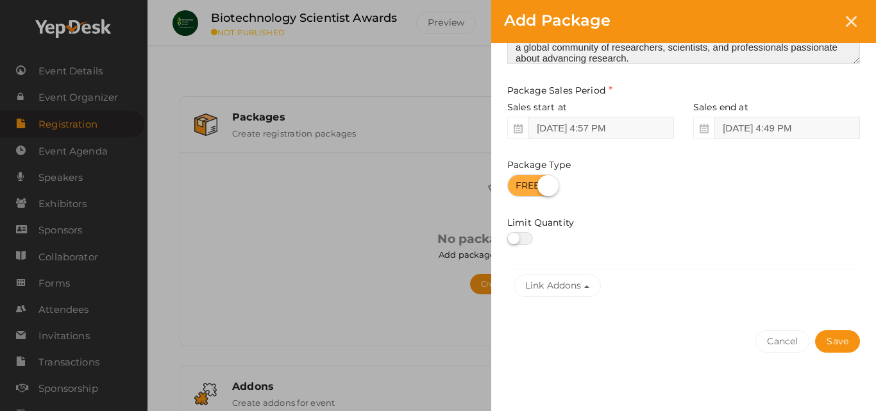
scroll to position [120, 0]
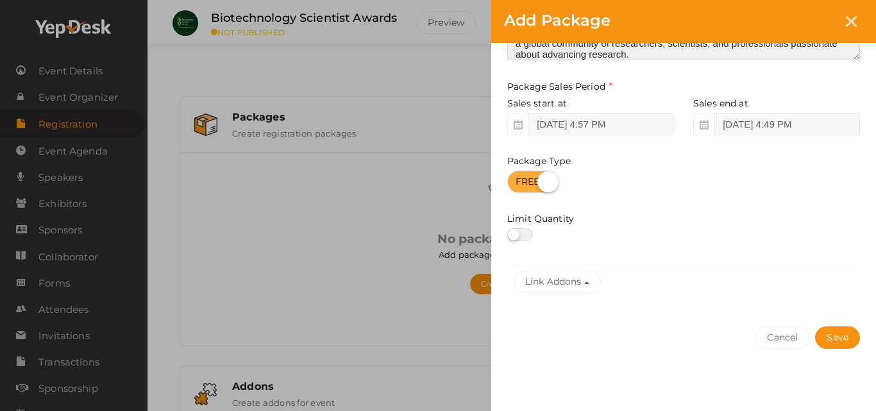
type textarea "Join us for the Biotechnology Scientist Awards, a premier event in the realm of…"
click at [517, 235] on label at bounding box center [520, 234] width 26 height 13
click at [515, 235] on input "checkbox" at bounding box center [511, 235] width 8 height 8
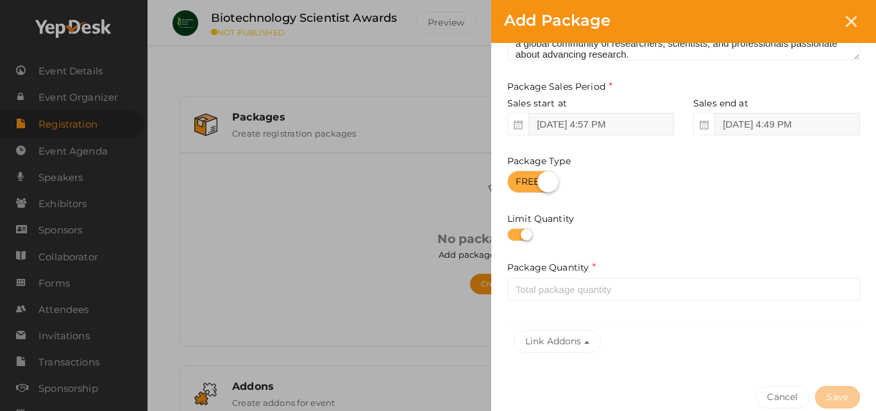
click at [517, 235] on label at bounding box center [520, 234] width 26 height 13
click at [515, 235] on input "checkbox" at bounding box center [511, 235] width 8 height 8
checkbox input "false"
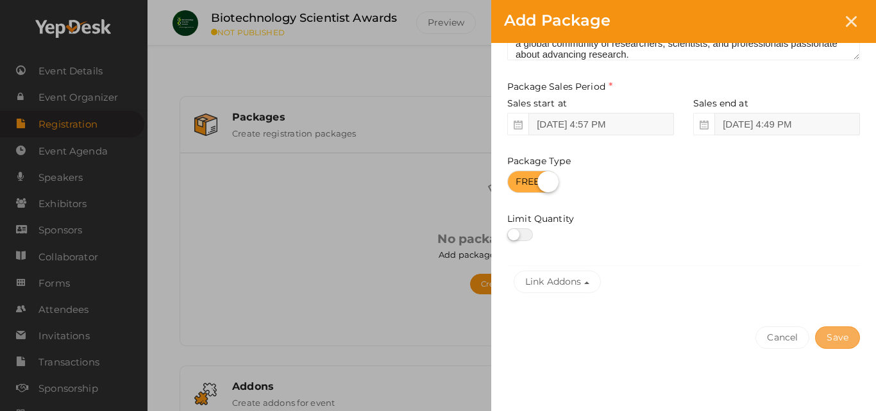
click at [835, 342] on button "Save" at bounding box center [837, 337] width 45 height 22
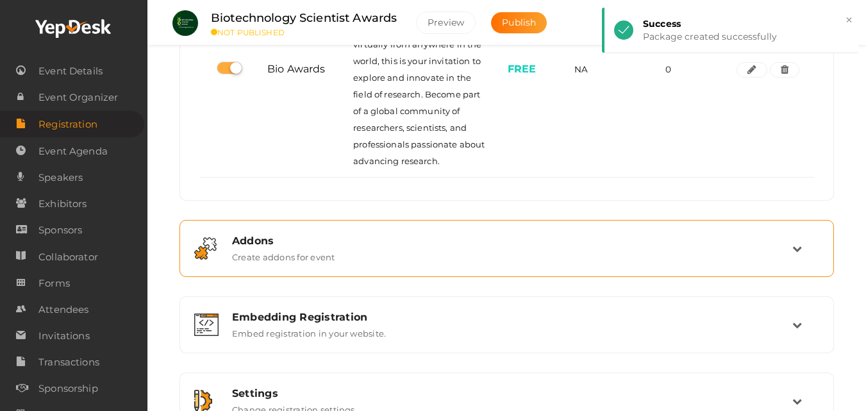
click at [336, 251] on div "Addons Create addons for event" at bounding box center [507, 249] width 570 height 28
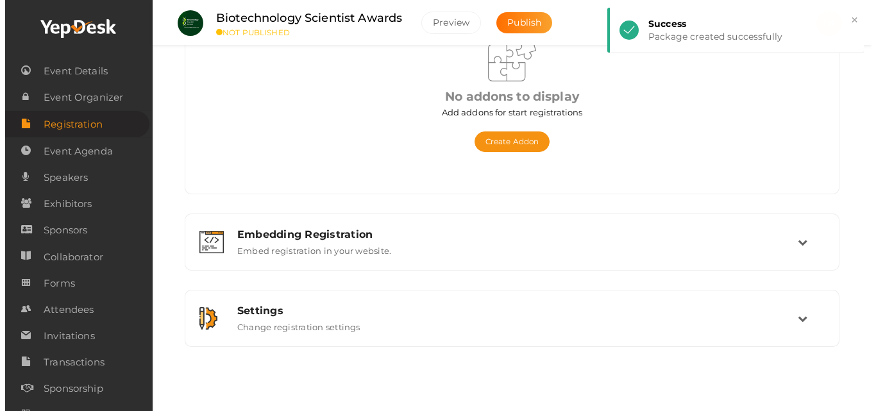
scroll to position [187, 0]
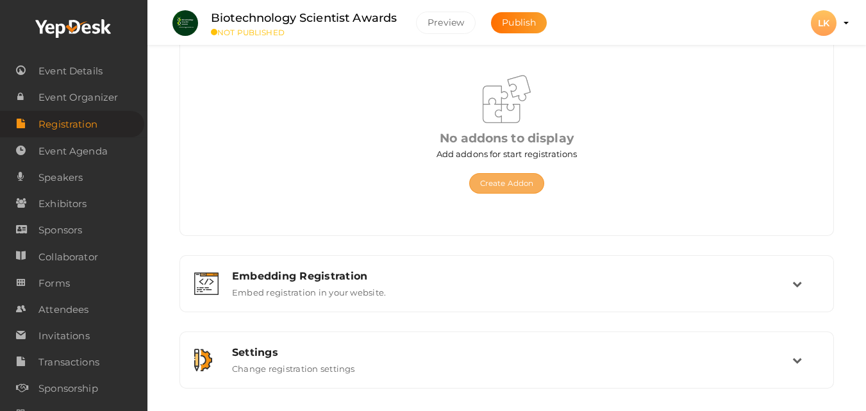
click at [510, 181] on button "Create Addon" at bounding box center [506, 183] width 75 height 21
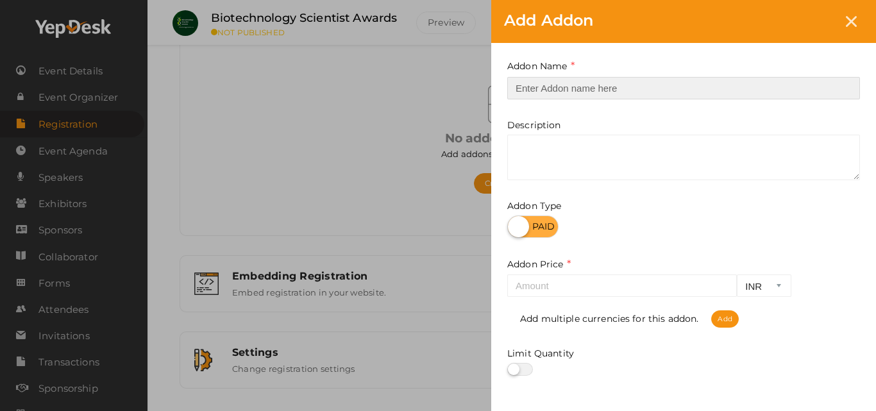
click at [537, 88] on input "text" at bounding box center [683, 88] width 353 height 22
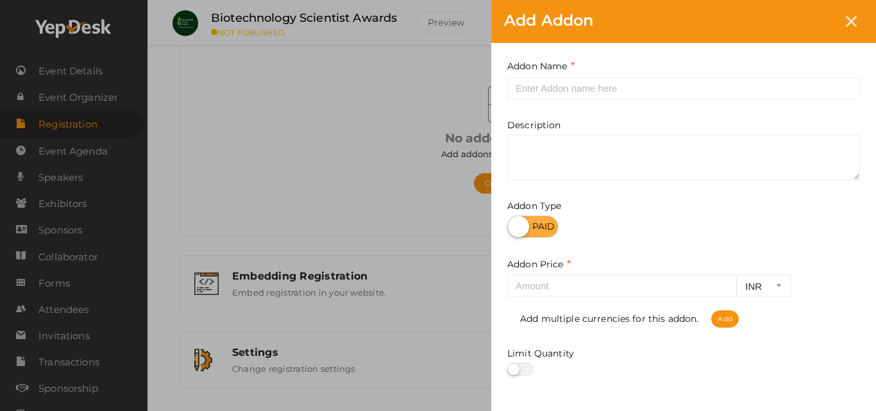
click at [526, 231] on label at bounding box center [532, 226] width 51 height 22
click at [515, 226] on input "checkbox" at bounding box center [511, 222] width 8 height 8
checkbox input "true"
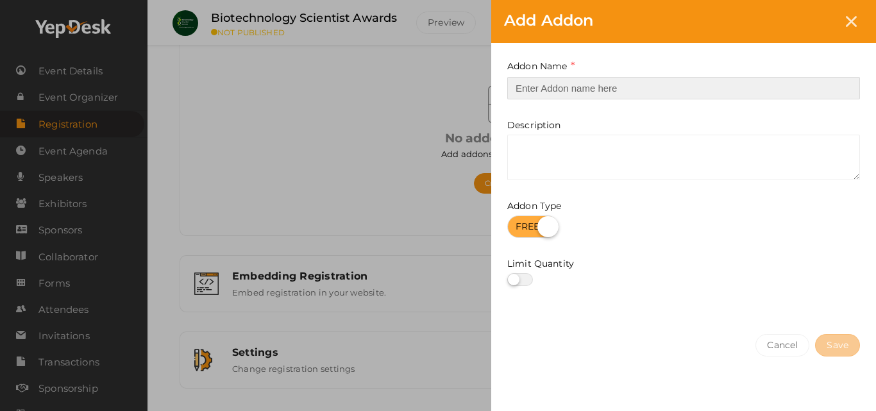
click at [539, 91] on input "text" at bounding box center [683, 88] width 353 height 22
click at [569, 92] on input "text" at bounding box center [683, 88] width 353 height 22
type input "Bio Awards"
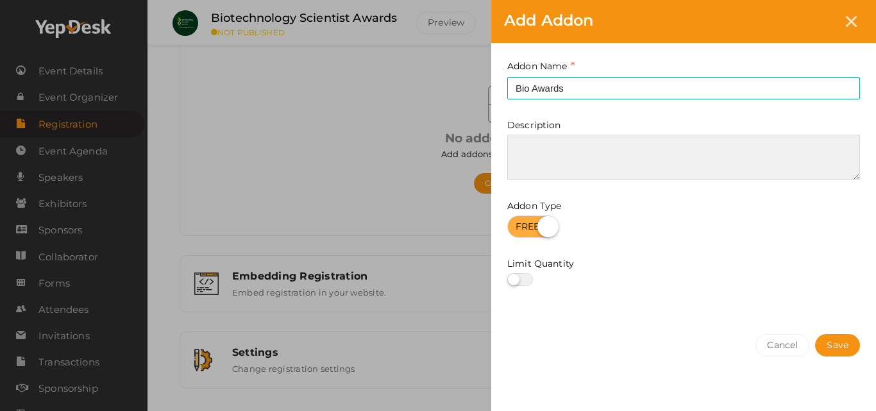
click at [549, 154] on textarea at bounding box center [683, 158] width 353 height 46
paste textarea "Join us for the Biotechnology Scientist Awards, a premier event in the realm of…"
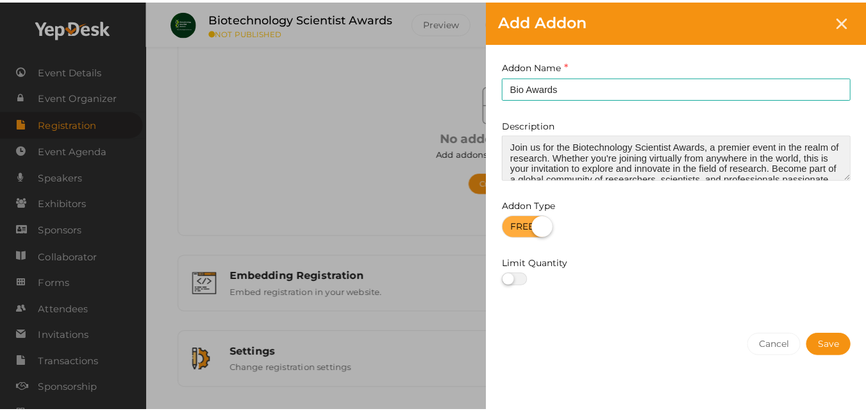
scroll to position [16, 0]
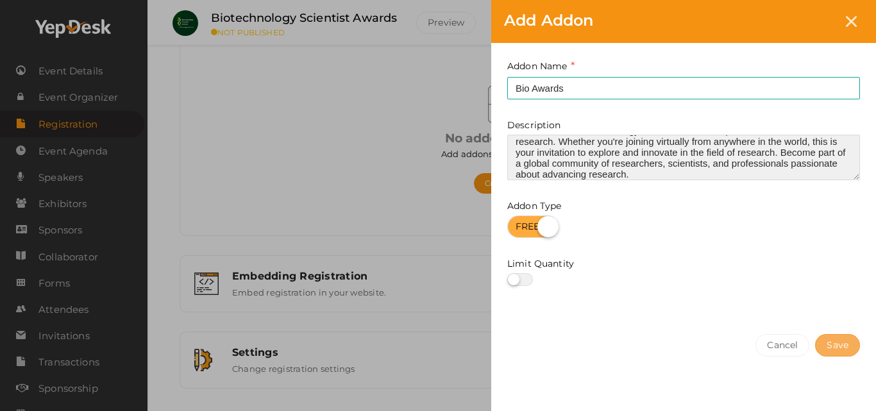
type textarea "Join us for the Biotechnology Scientist Awards, a premier event in the realm of…"
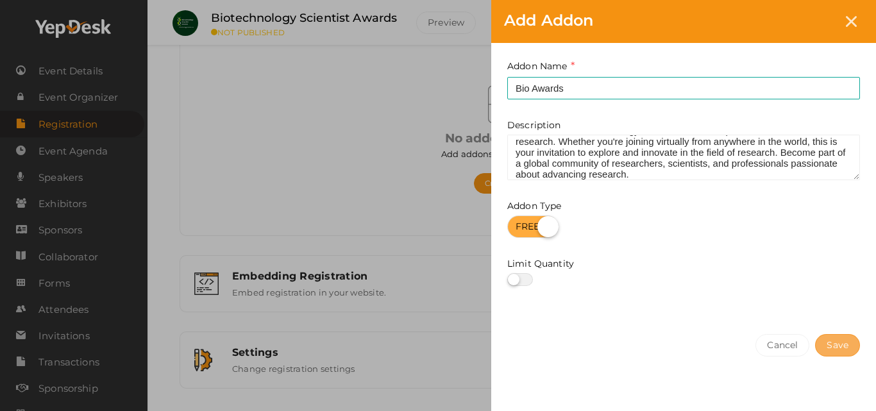
click at [832, 345] on button "Save" at bounding box center [837, 345] width 45 height 22
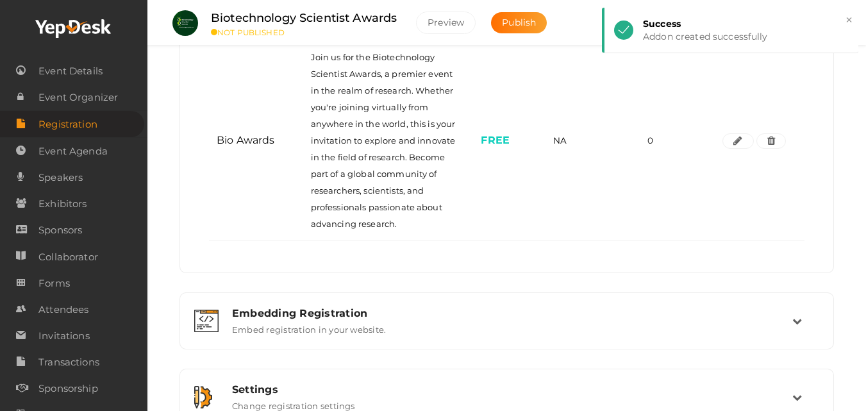
scroll to position [355, 0]
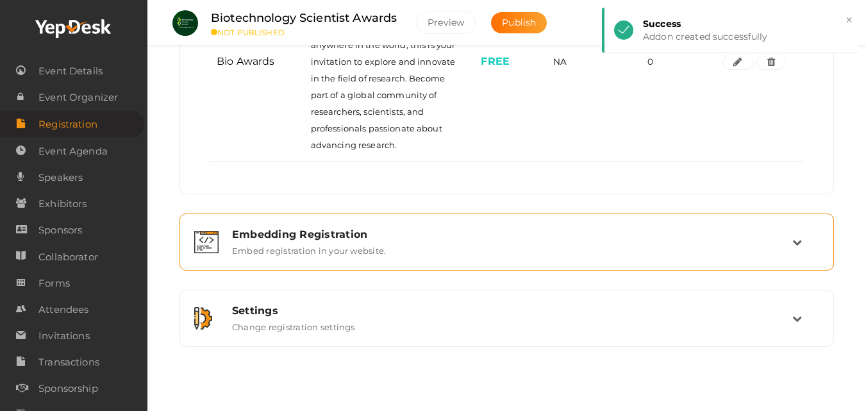
click at [290, 251] on label "Embed registration in your website." at bounding box center [309, 247] width 154 height 15
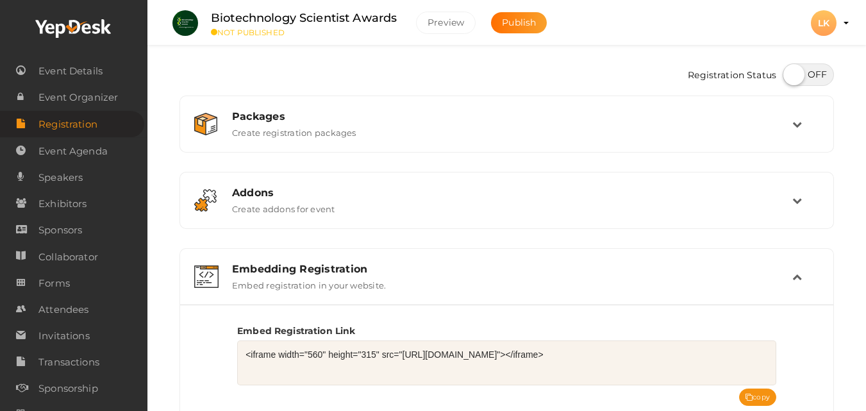
scroll to position [0, 0]
click at [101, 65] on span "Event Details" at bounding box center [70, 71] width 64 height 26
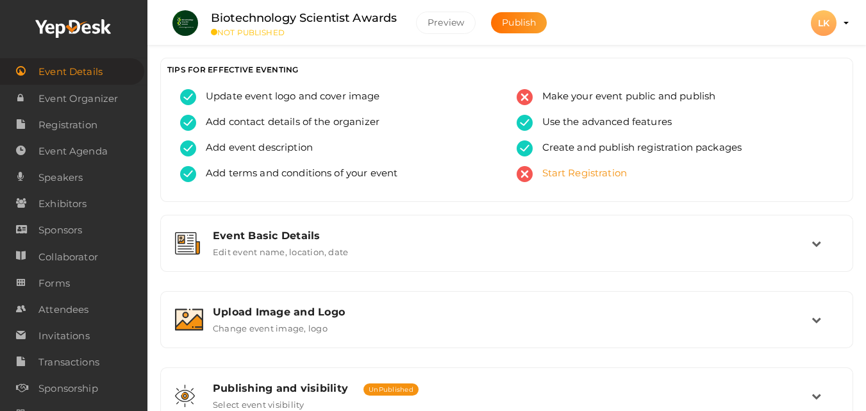
click at [612, 178] on span "Start Registration" at bounding box center [580, 174] width 95 height 16
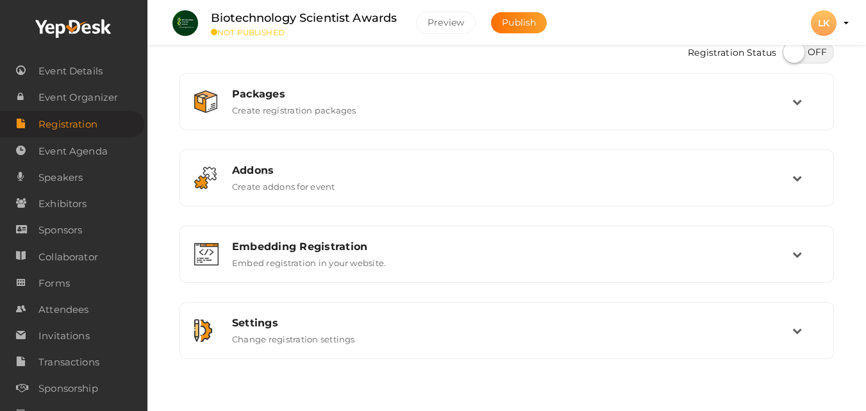
scroll to position [35, 0]
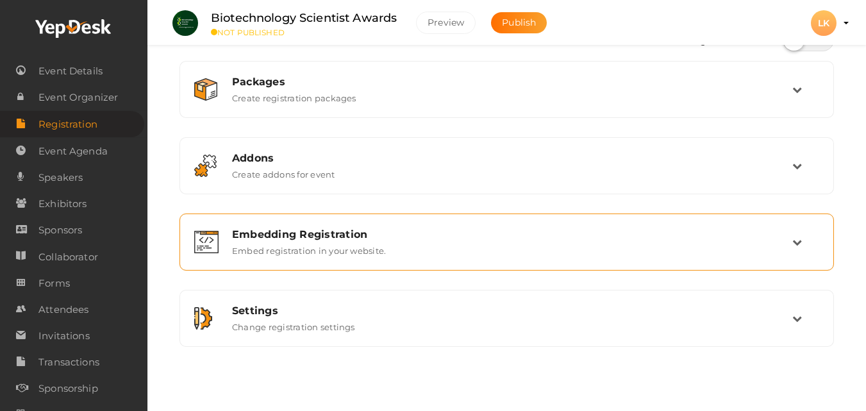
click at [402, 245] on div "Embedding Registration Embed registration in your website." at bounding box center [507, 242] width 570 height 28
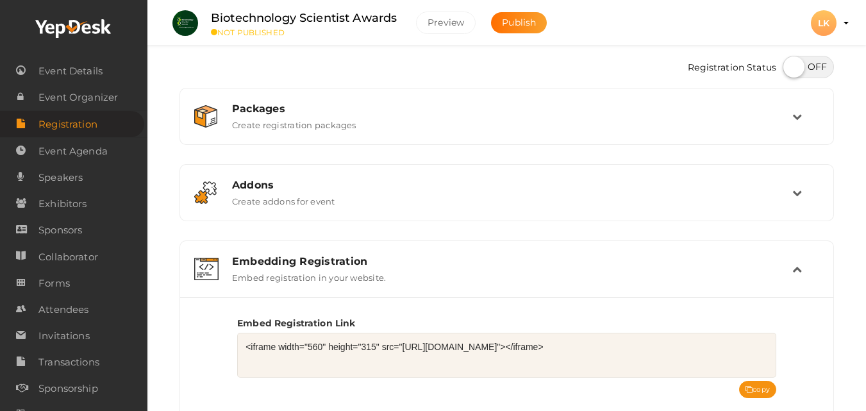
scroll to position [0, 0]
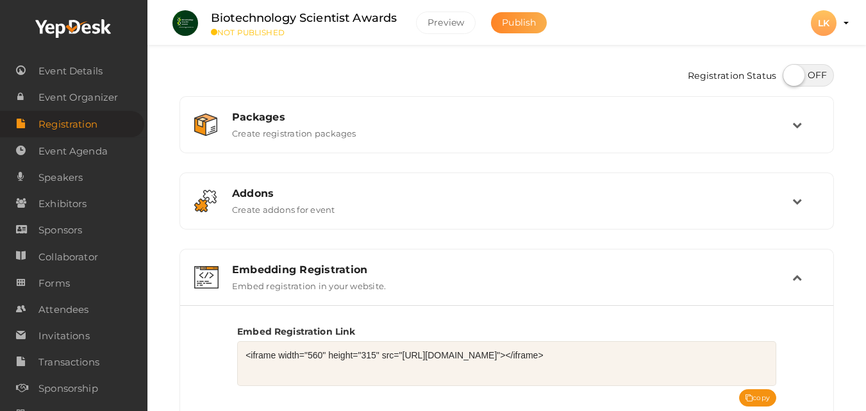
click at [512, 20] on span "Publish" at bounding box center [519, 23] width 34 height 12
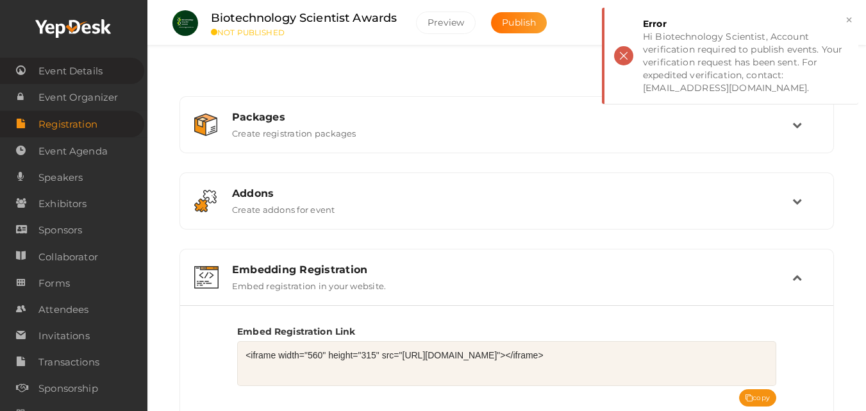
click at [96, 72] on span "Event Details" at bounding box center [70, 71] width 64 height 26
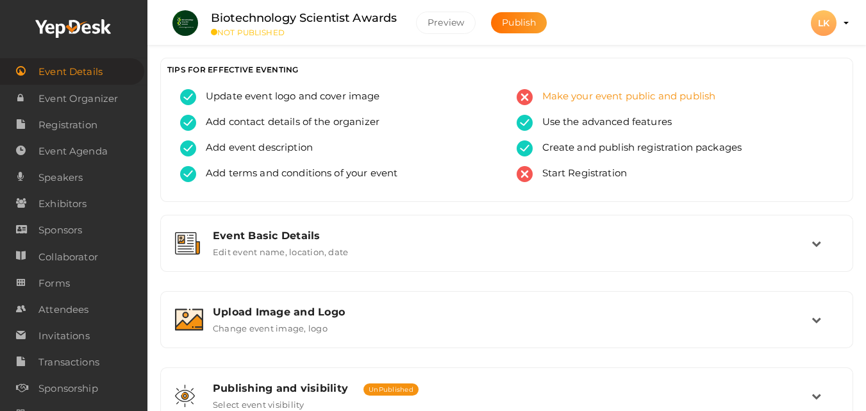
click at [605, 101] on span "Make your event public and publish" at bounding box center [624, 97] width 183 height 16
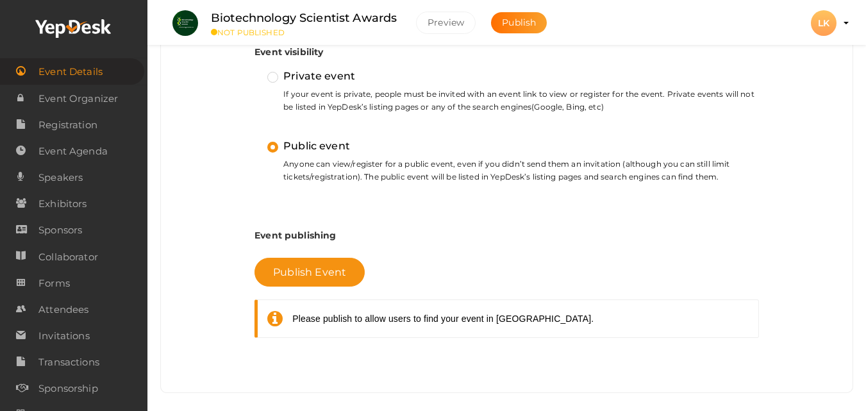
scroll to position [403, 0]
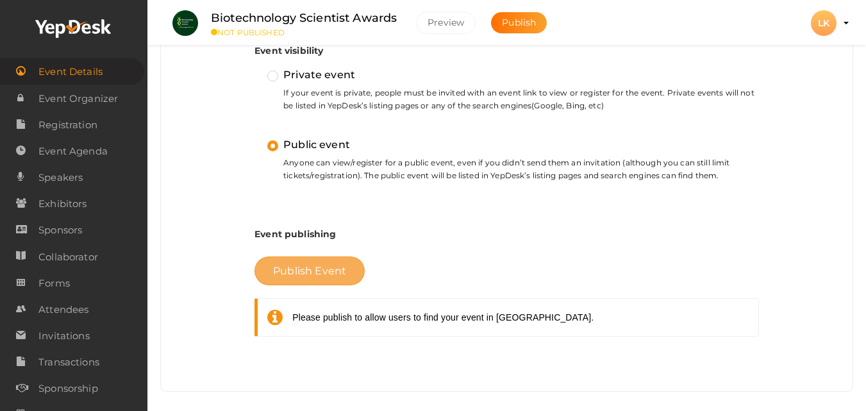
click at [304, 274] on span "Publish Event" at bounding box center [309, 271] width 73 height 12
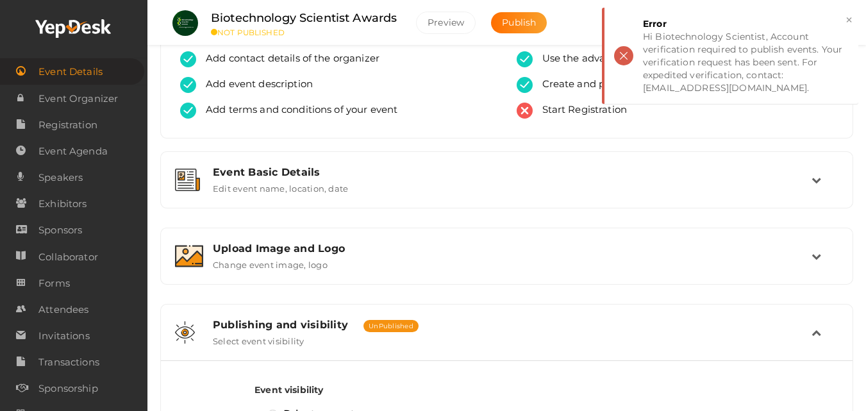
scroll to position [0, 0]
